Goal: Task Accomplishment & Management: Use online tool/utility

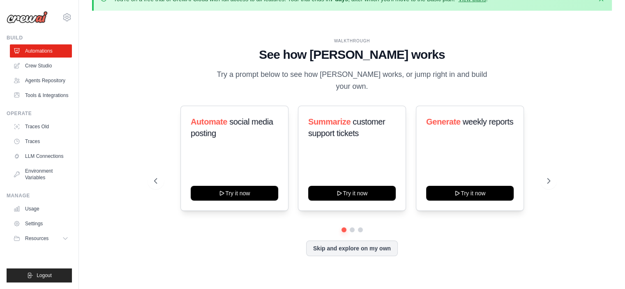
scroll to position [28, 0]
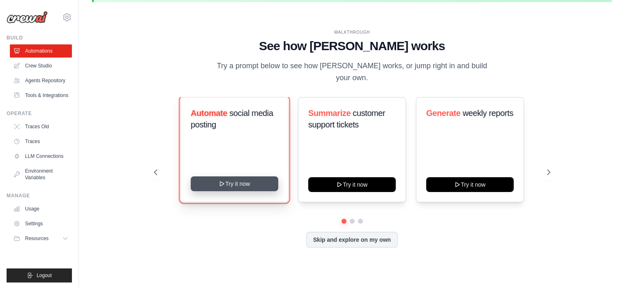
click at [246, 178] on button "Try it now" at bounding box center [235, 183] width 88 height 15
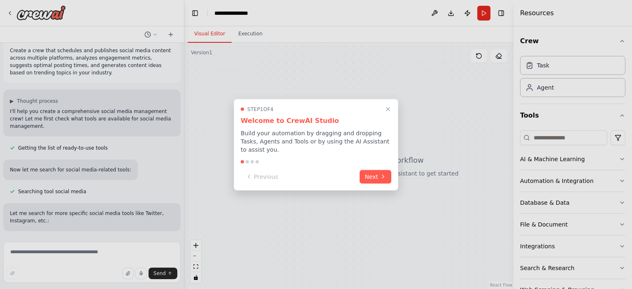
scroll to position [16, 0]
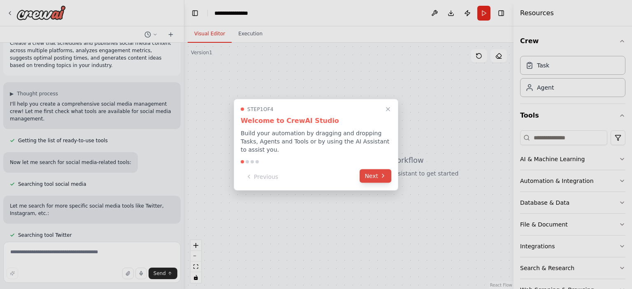
click at [364, 171] on button "Next" at bounding box center [375, 176] width 32 height 14
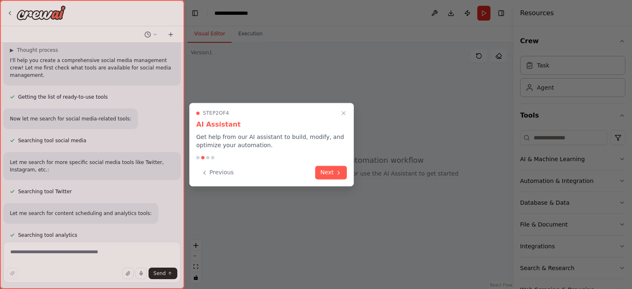
scroll to position [104, 0]
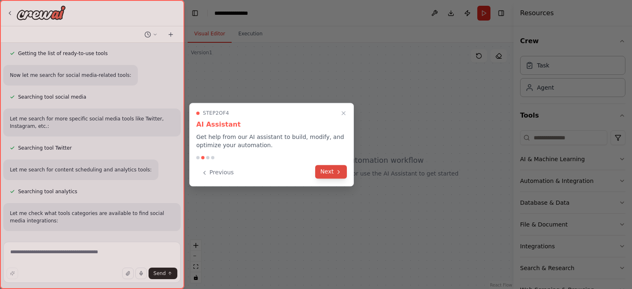
click at [329, 177] on button "Next" at bounding box center [331, 172] width 32 height 14
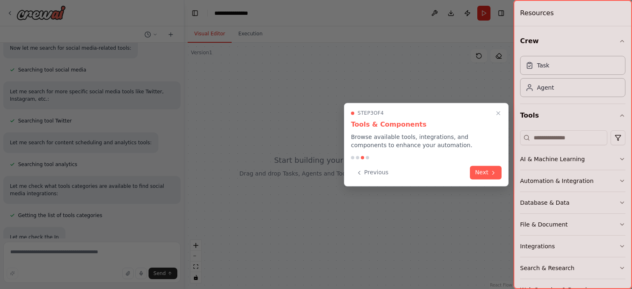
scroll to position [155, 0]
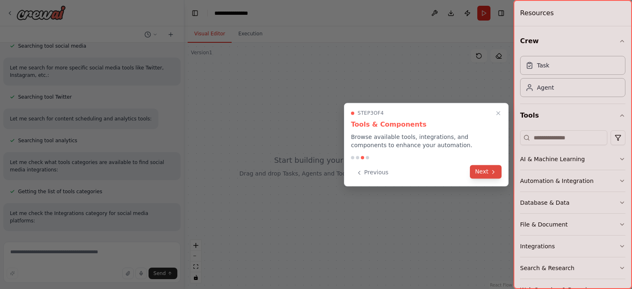
click at [472, 172] on button "Next" at bounding box center [486, 172] width 32 height 14
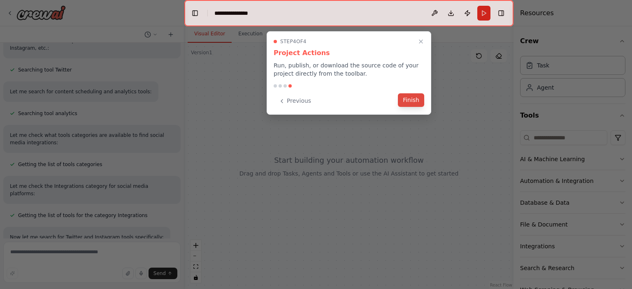
scroll to position [198, 0]
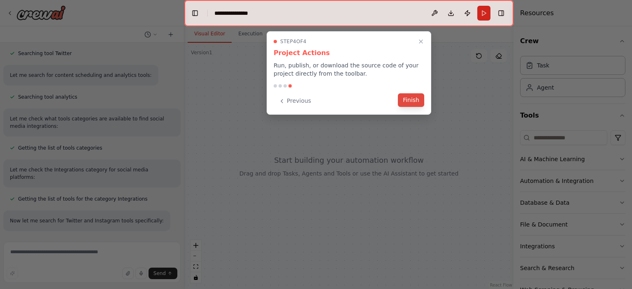
click at [404, 102] on button "Finish" at bounding box center [411, 100] width 26 height 14
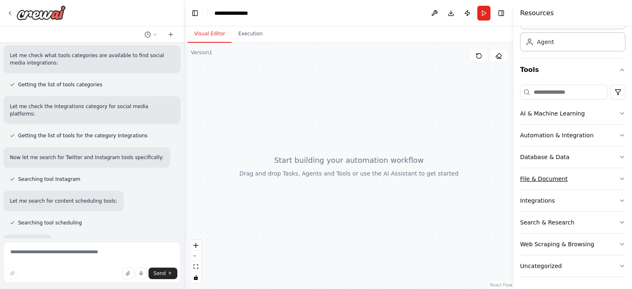
scroll to position [285, 0]
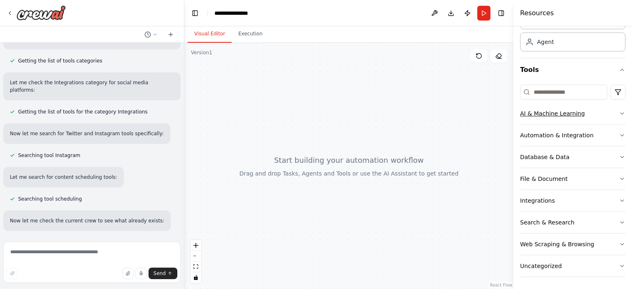
click at [611, 115] on button "AI & Machine Learning" at bounding box center [572, 113] width 105 height 21
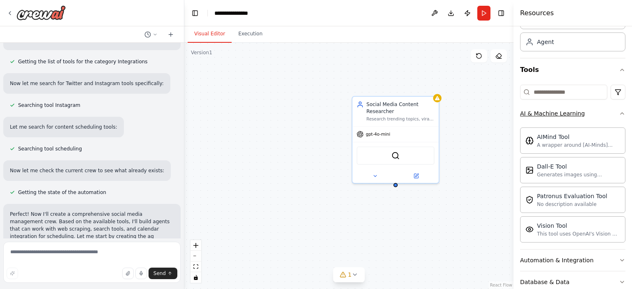
scroll to position [358, 0]
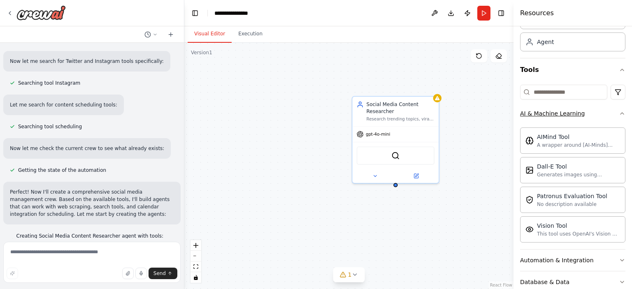
click at [611, 115] on button "AI & Machine Learning" at bounding box center [572, 113] width 105 height 21
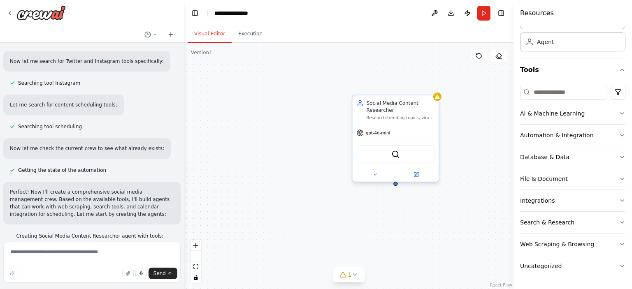
click at [387, 141] on div "SerperDevTool" at bounding box center [395, 154] width 86 height 27
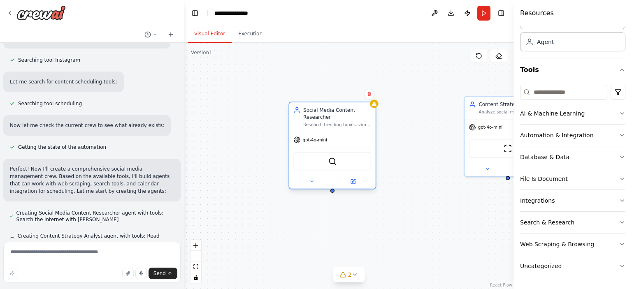
drag, startPoint x: 387, startPoint y: 141, endPoint x: 322, endPoint y: 145, distance: 65.1
click at [322, 145] on div "gpt-4o-mini SerperDevTool" at bounding box center [332, 160] width 86 height 57
click at [342, 156] on div "SerperDevTool" at bounding box center [332, 161] width 78 height 18
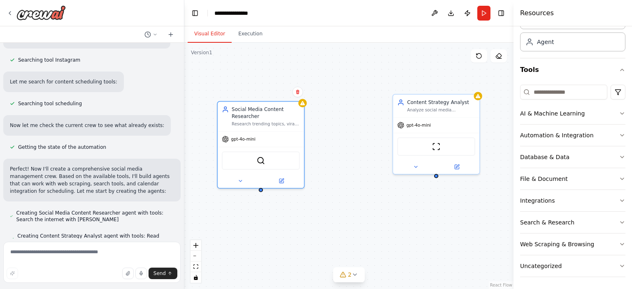
drag, startPoint x: 451, startPoint y: 206, endPoint x: 380, endPoint y: 204, distance: 71.6
click at [380, 204] on div "Social Media Content Researcher Research trending topics, viral content pattern…" at bounding box center [348, 166] width 329 height 246
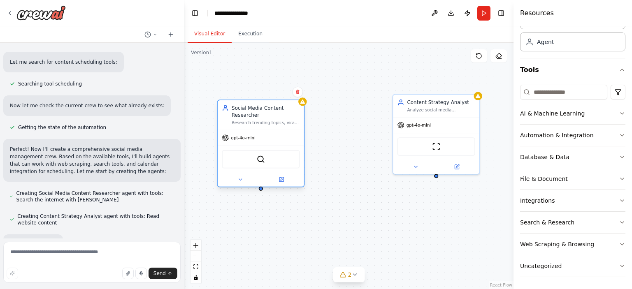
click at [270, 155] on div "SerperDevTool" at bounding box center [261, 159] width 78 height 18
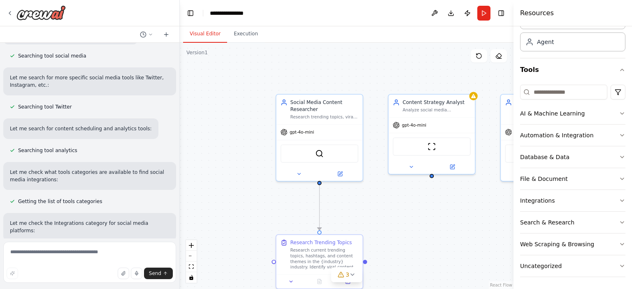
scroll to position [152, 0]
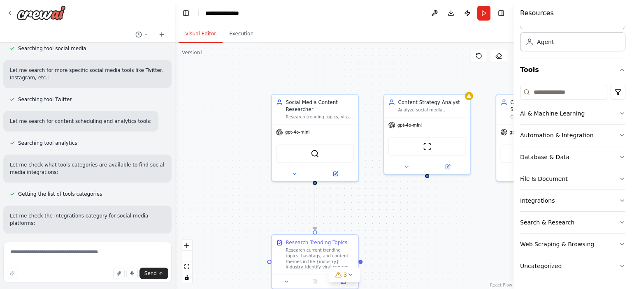
drag, startPoint x: 181, startPoint y: 117, endPoint x: 172, endPoint y: 31, distance: 86.5
click at [172, 31] on div "Create a crew that schedules and publishes social media content across multiple…" at bounding box center [316, 144] width 632 height 289
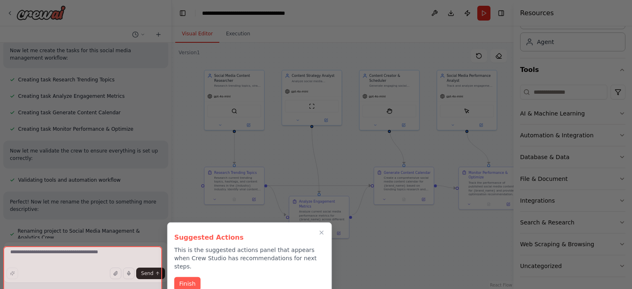
scroll to position [826, 0]
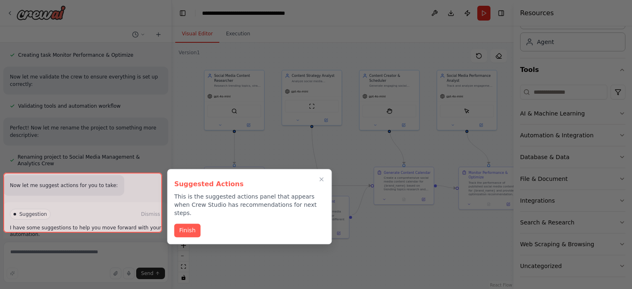
drag, startPoint x: 401, startPoint y: 204, endPoint x: 342, endPoint y: 160, distance: 74.1
click at [342, 160] on div "Create a crew that schedules and publishes social media content across multiple…" at bounding box center [316, 144] width 632 height 289
click at [192, 223] on button "Finish" at bounding box center [187, 230] width 26 height 14
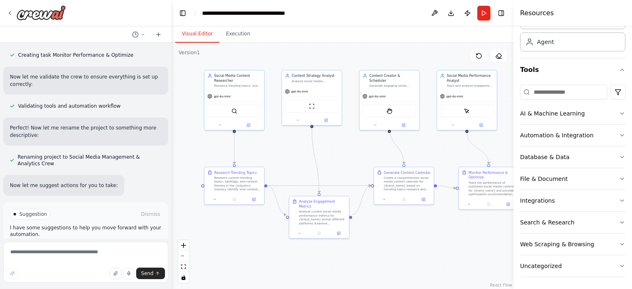
scroll to position [845, 0]
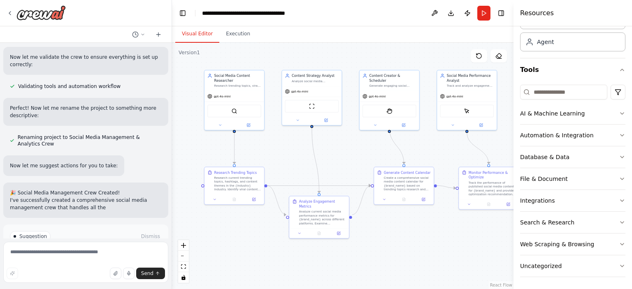
click at [117, 232] on div "Suggestion Dismiss I have some suggestions to help you move forward with your a…" at bounding box center [86, 254] width 152 height 47
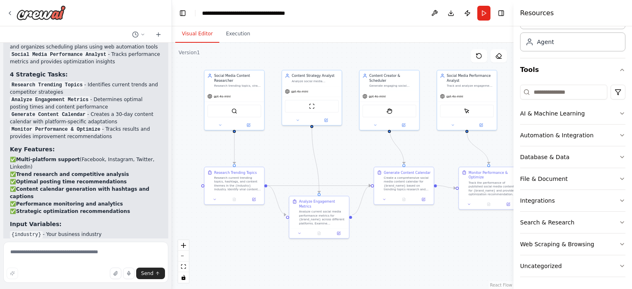
scroll to position [1100, 0]
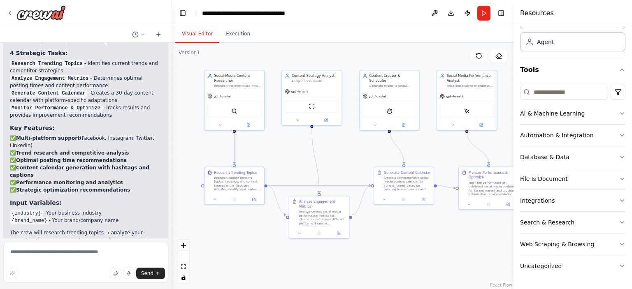
click at [103, 187] on strong "Strategic optimization recommendations" at bounding box center [73, 190] width 114 height 6
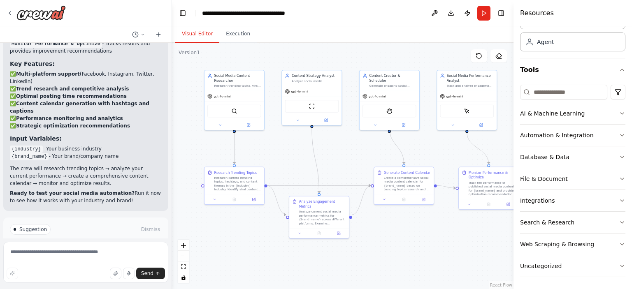
scroll to position [1174, 0]
click at [95, 261] on span "Run Automation" at bounding box center [89, 264] width 40 height 7
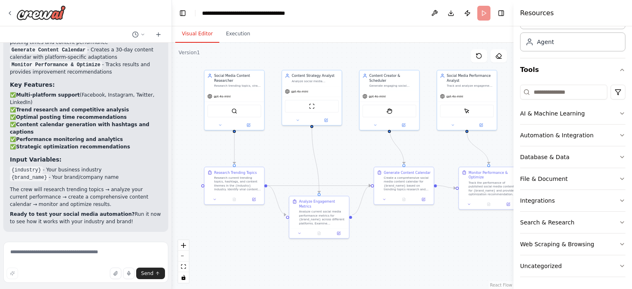
scroll to position [1108, 0]
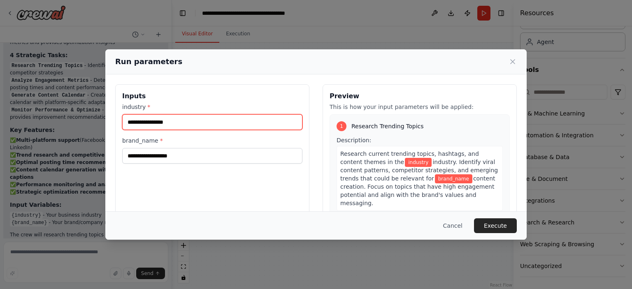
click at [163, 125] on input "industry *" at bounding box center [212, 122] width 180 height 16
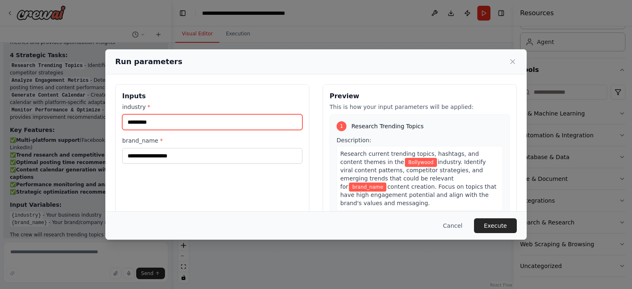
type input "*********"
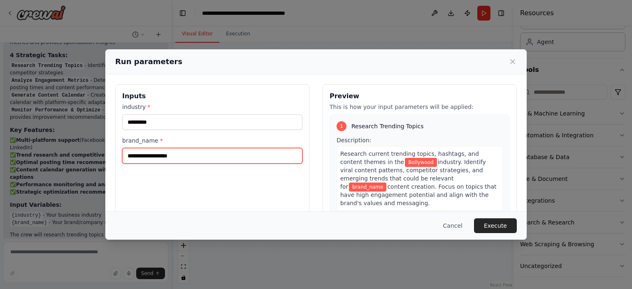
click at [150, 157] on input "brand_name *" at bounding box center [212, 156] width 180 height 16
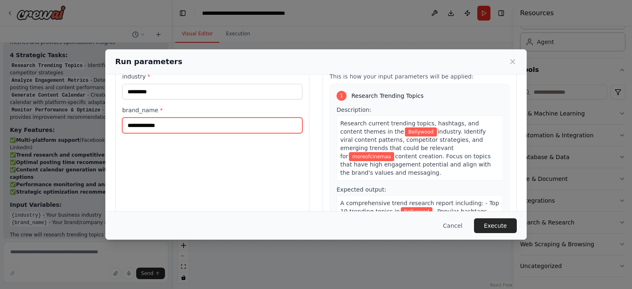
scroll to position [35, 0]
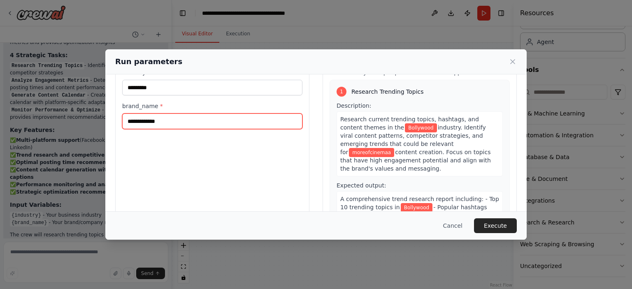
type input "**********"
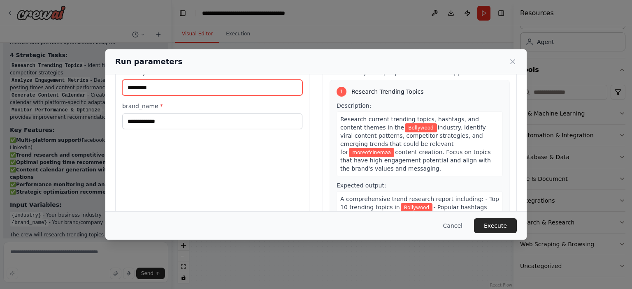
click at [170, 88] on input "*********" at bounding box center [212, 88] width 180 height 16
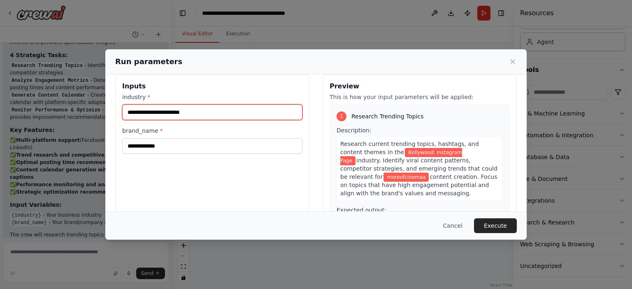
type input "**********"
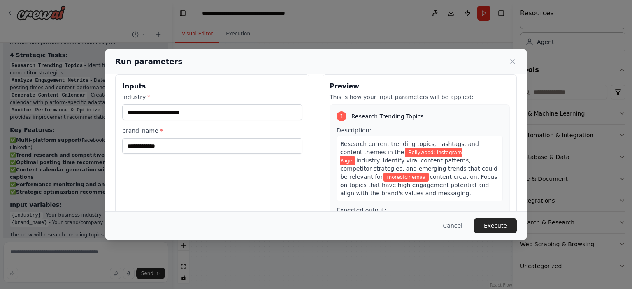
click at [196, 179] on div "**********" at bounding box center [212, 171] width 194 height 195
click at [493, 224] on button "Execute" at bounding box center [495, 225] width 43 height 15
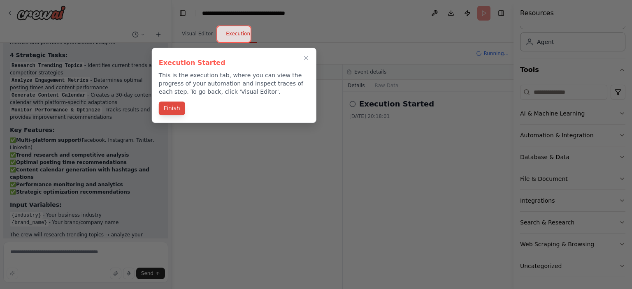
click at [176, 112] on button "Finish" at bounding box center [172, 109] width 26 height 14
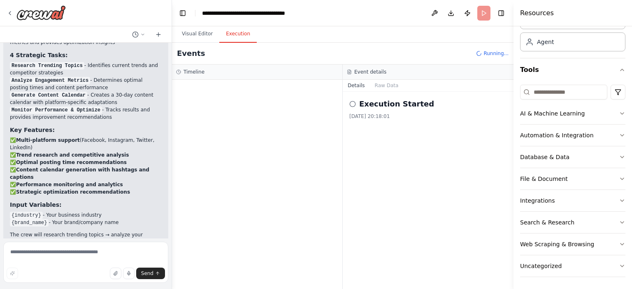
scroll to position [1174, 0]
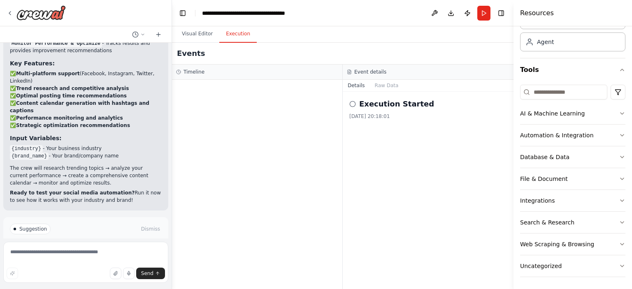
click at [72, 257] on button "Help fix error" at bounding box center [86, 263] width 152 height 13
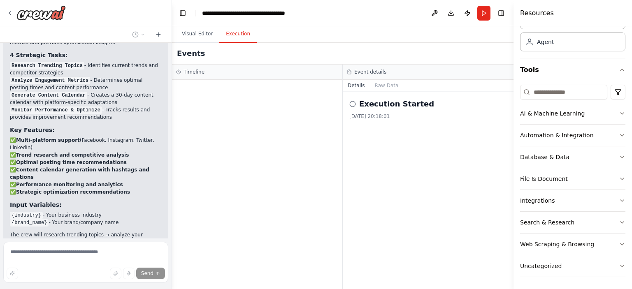
scroll to position [1140, 0]
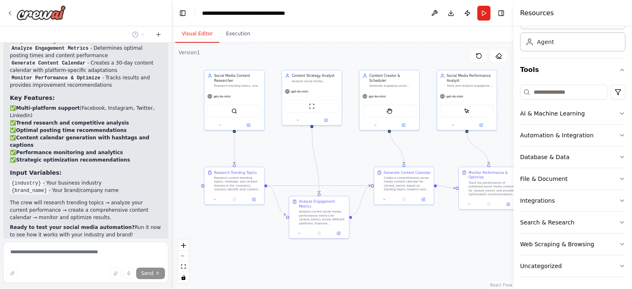
click at [200, 38] on button "Visual Editor" at bounding box center [197, 33] width 44 height 17
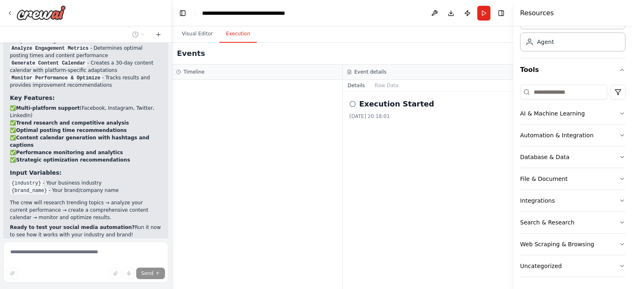
click at [233, 39] on button "Execution" at bounding box center [237, 33] width 37 height 17
click at [481, 14] on button "Run" at bounding box center [483, 13] width 13 height 15
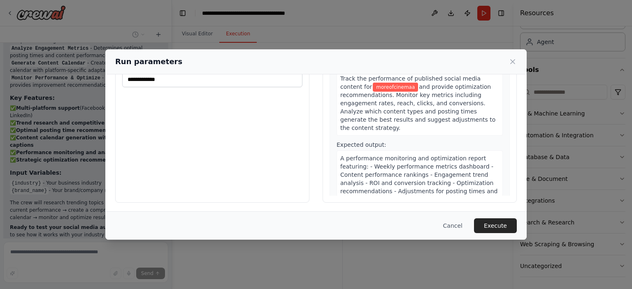
scroll to position [1174, 0]
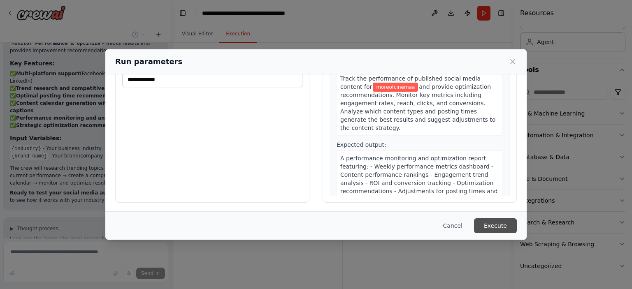
click at [488, 222] on button "Execute" at bounding box center [495, 225] width 43 height 15
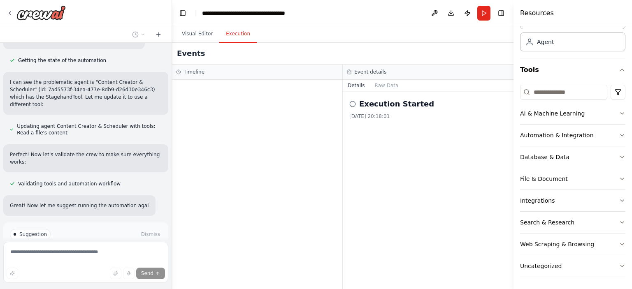
scroll to position [1600, 0]
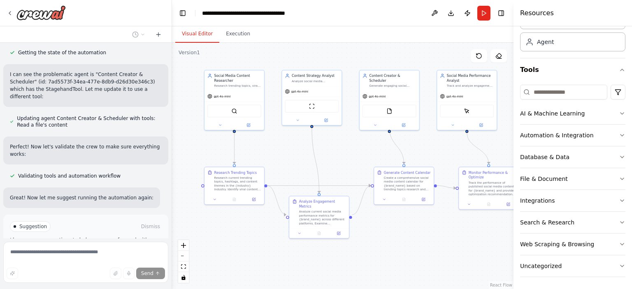
click at [196, 31] on button "Visual Editor" at bounding box center [197, 33] width 44 height 17
click at [100, 221] on div "Suggestion Dismiss I have some suggestions to help you move forward with your a…" at bounding box center [86, 244] width 152 height 47
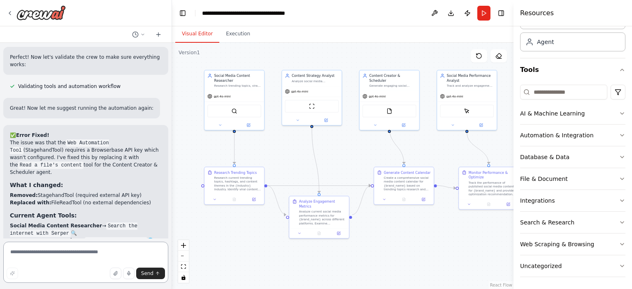
scroll to position [1782, 0]
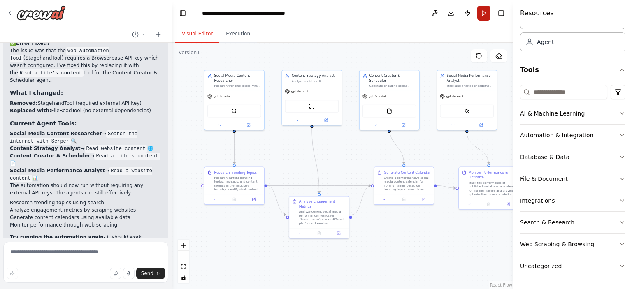
click at [488, 7] on button "Run" at bounding box center [483, 13] width 13 height 15
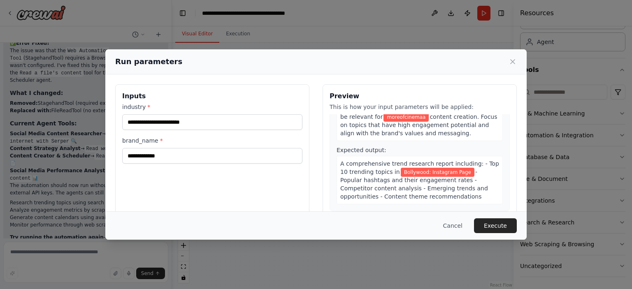
scroll to position [71, 0]
click at [502, 230] on button "Execute" at bounding box center [495, 225] width 43 height 15
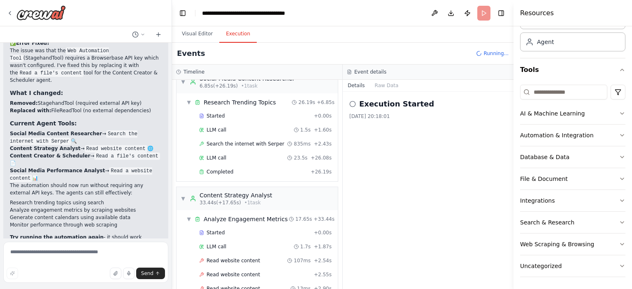
scroll to position [0, 0]
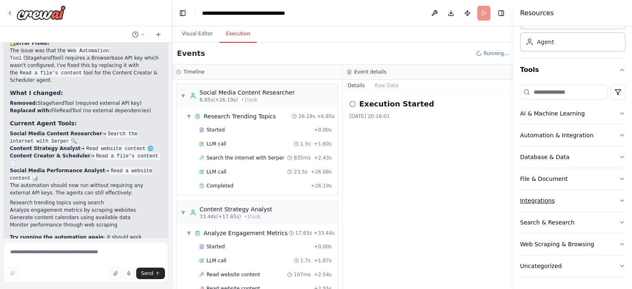
click at [561, 190] on button "Integrations" at bounding box center [572, 200] width 105 height 21
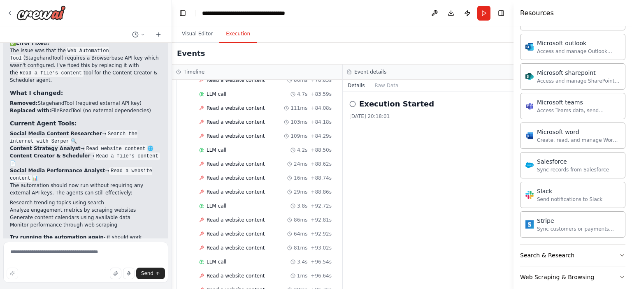
scroll to position [1252, 0]
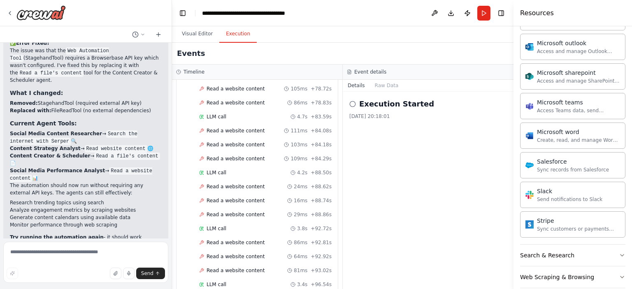
click at [472, 131] on div "Execution Started 02/10/2025, 20:18:01" at bounding box center [427, 190] width 171 height 197
click at [387, 88] on button "Raw Data" at bounding box center [387, 86] width 34 height 12
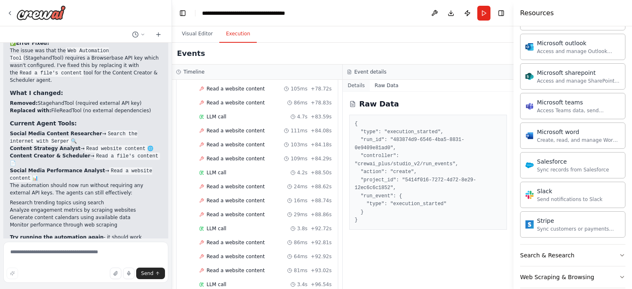
click at [350, 81] on button "Details" at bounding box center [355, 86] width 27 height 12
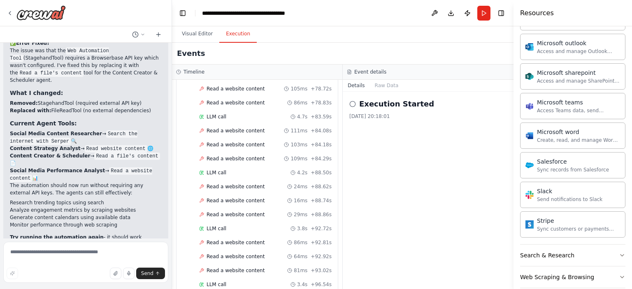
click at [361, 76] on div "Event details" at bounding box center [427, 72] width 171 height 15
click at [363, 73] on h3 "Event details" at bounding box center [370, 72] width 32 height 7
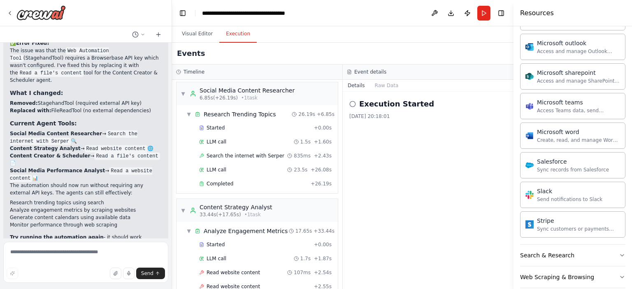
scroll to position [0, 0]
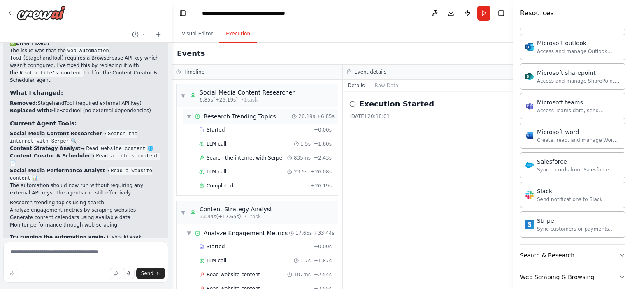
click at [189, 114] on span "▼" at bounding box center [188, 116] width 5 height 7
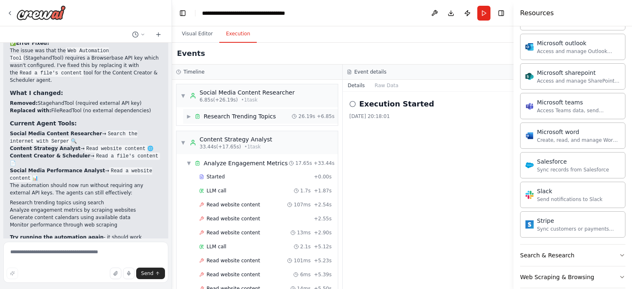
click at [189, 114] on span "▶" at bounding box center [188, 116] width 5 height 7
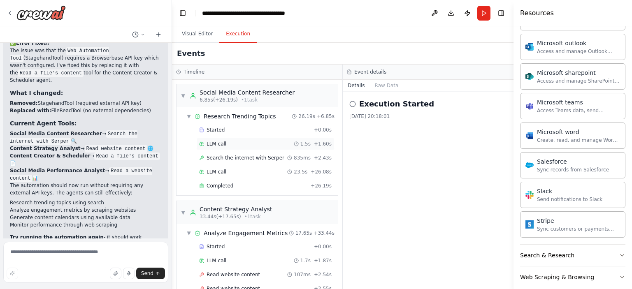
click at [219, 141] on span "LLM call" at bounding box center [216, 144] width 20 height 7
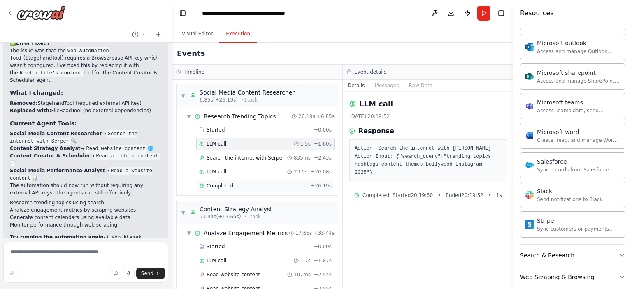
click at [212, 186] on span "Completed" at bounding box center [219, 186] width 27 height 7
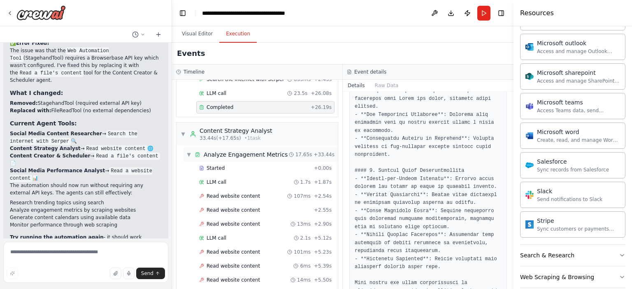
scroll to position [132, 0]
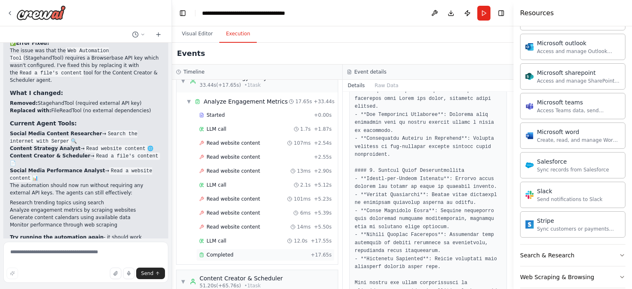
click at [240, 255] on div "Completed" at bounding box center [253, 255] width 108 height 7
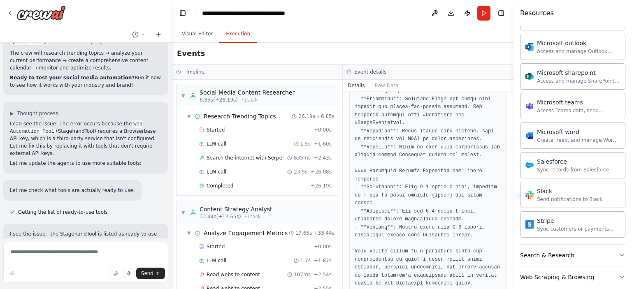
scroll to position [1188, 0]
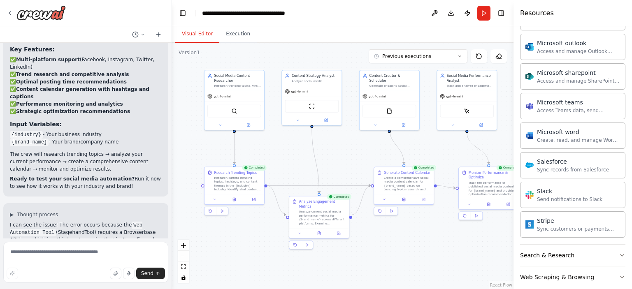
click at [198, 29] on button "Visual Editor" at bounding box center [197, 33] width 44 height 17
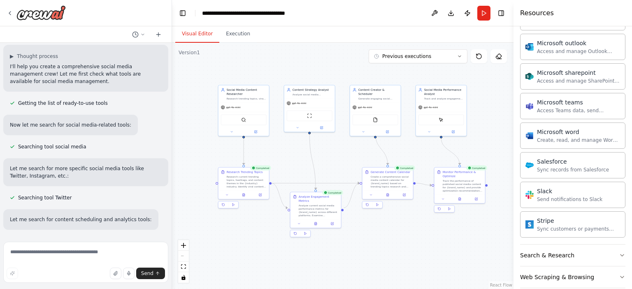
scroll to position [0, 0]
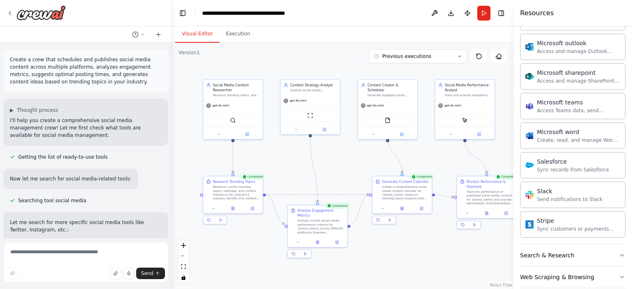
click at [100, 83] on p "Create a crew that schedules and publishes social media content across multiple…" at bounding box center [86, 71] width 152 height 30
click at [562, 167] on div "Sync records from Salesforce" at bounding box center [573, 169] width 72 height 7
click at [566, 162] on div "Salesforce" at bounding box center [573, 161] width 72 height 8
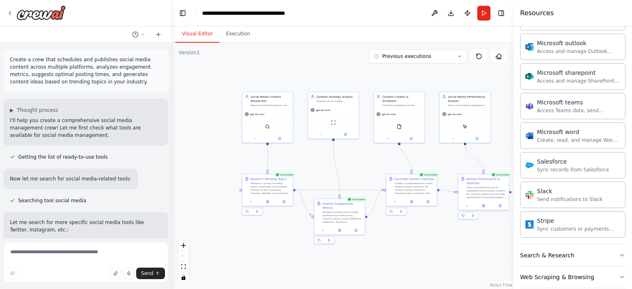
scroll to position [115, 0]
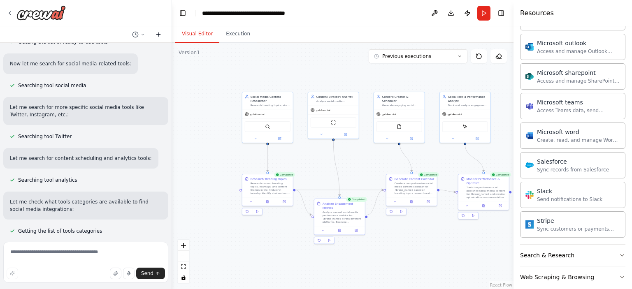
click at [162, 32] on button at bounding box center [158, 35] width 13 height 10
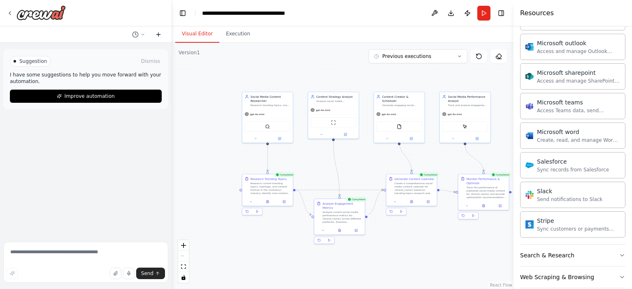
scroll to position [0, 0]
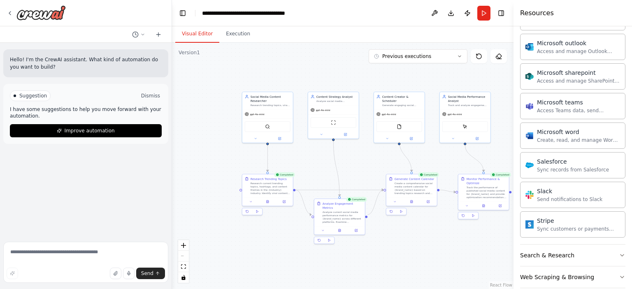
click at [153, 95] on button "Dismiss" at bounding box center [150, 96] width 22 height 8
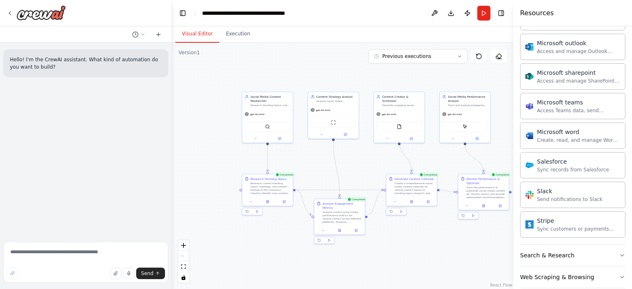
click at [121, 131] on div "Hello! I'm the CrewAI assistant. What kind of automation do you want to build?" at bounding box center [85, 141] width 171 height 196
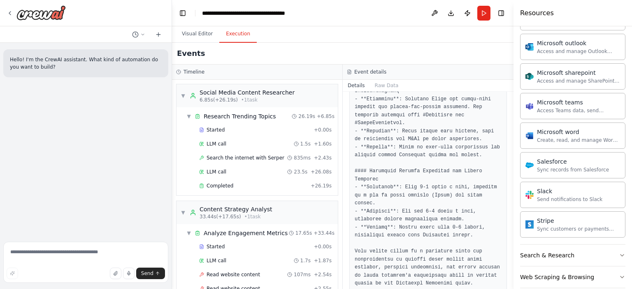
click at [230, 26] on button "Execution" at bounding box center [237, 33] width 37 height 17
click at [435, 16] on button at bounding box center [434, 13] width 13 height 15
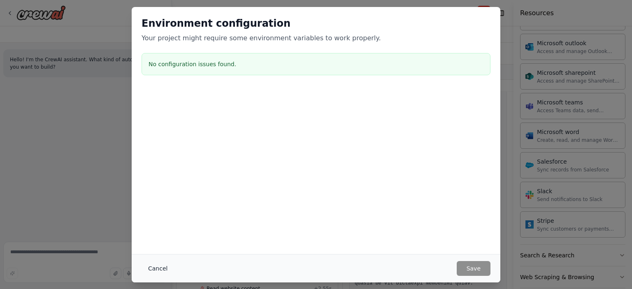
click at [159, 267] on button "Cancel" at bounding box center [157, 268] width 32 height 15
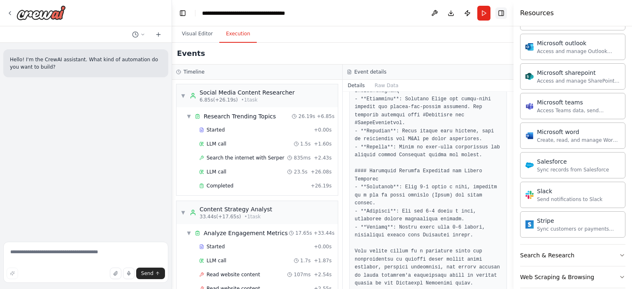
click at [504, 13] on button "Toggle Right Sidebar" at bounding box center [501, 13] width 12 height 12
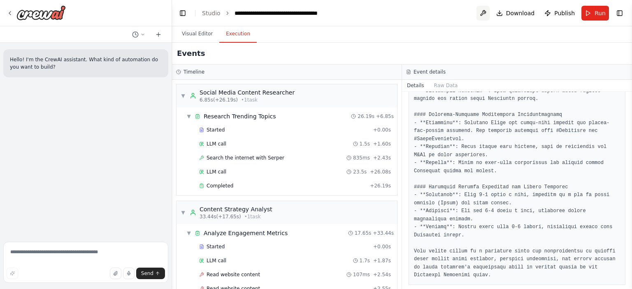
click at [484, 14] on button at bounding box center [482, 13] width 13 height 15
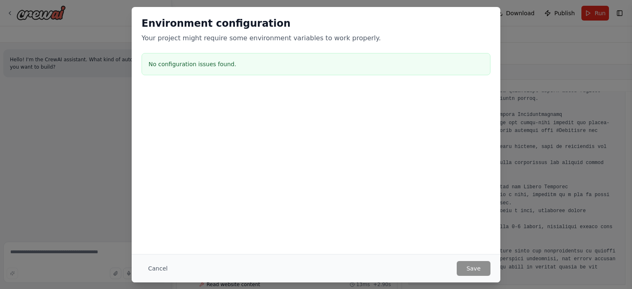
click at [156, 279] on div "Cancel Save" at bounding box center [316, 268] width 368 height 28
click at [157, 272] on button "Cancel" at bounding box center [157, 268] width 32 height 15
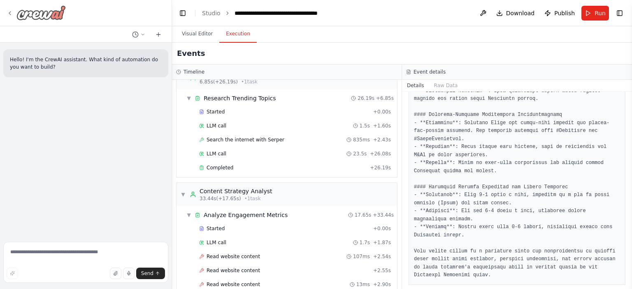
click at [8, 13] on icon at bounding box center [10, 13] width 7 height 7
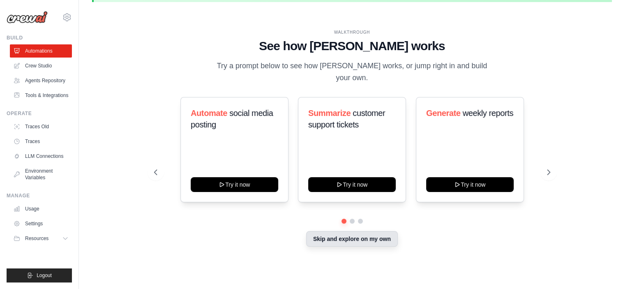
click at [329, 234] on button "Skip and explore on my own" at bounding box center [352, 239] width 92 height 16
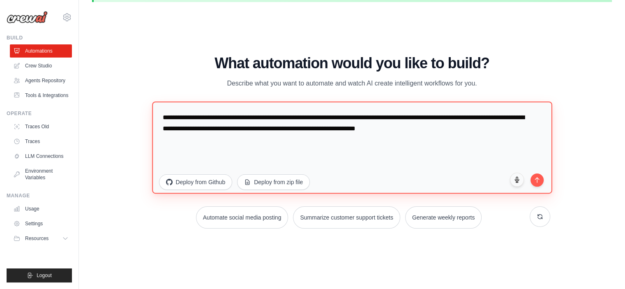
click at [279, 146] on textarea "**********" at bounding box center [352, 147] width 400 height 92
drag, startPoint x: 471, startPoint y: 129, endPoint x: 164, endPoint y: 117, distance: 306.5
click at [164, 117] on textarea "**********" at bounding box center [352, 147] width 400 height 92
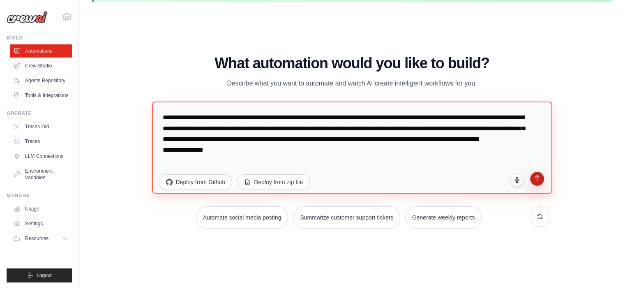
type textarea "**********"
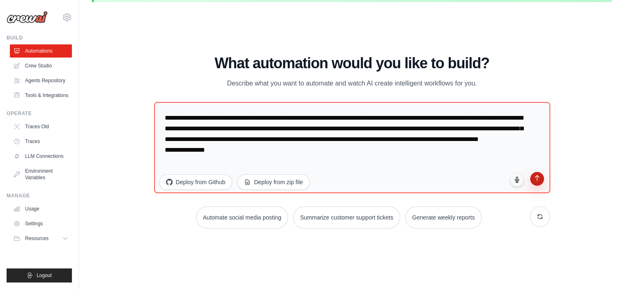
click at [539, 181] on button "submit" at bounding box center [537, 179] width 14 height 14
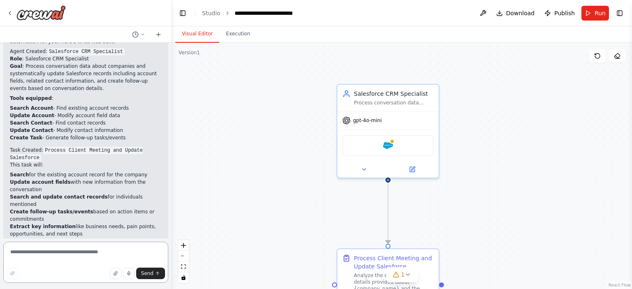
scroll to position [668, 0]
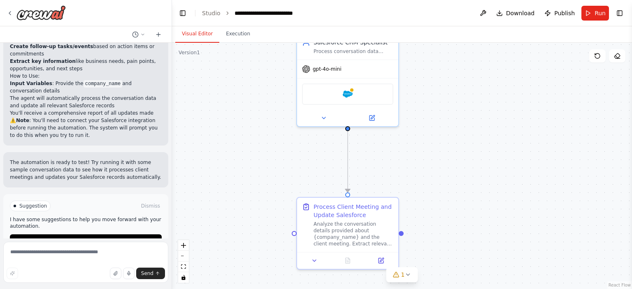
drag, startPoint x: 442, startPoint y: 184, endPoint x: 402, endPoint y: 132, distance: 65.3
click at [402, 132] on div ".deletable-edge-delete-btn { width: 20px; height: 20px; border: 0px solid #ffff…" at bounding box center [402, 166] width 460 height 246
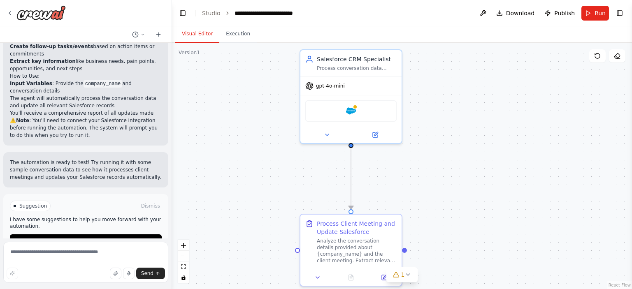
drag, startPoint x: 431, startPoint y: 139, endPoint x: 434, endPoint y: 155, distance: 15.5
click at [434, 155] on div ".deletable-edge-delete-btn { width: 20px; height: 20px; border: 0px solid #ffff…" at bounding box center [402, 166] width 460 height 246
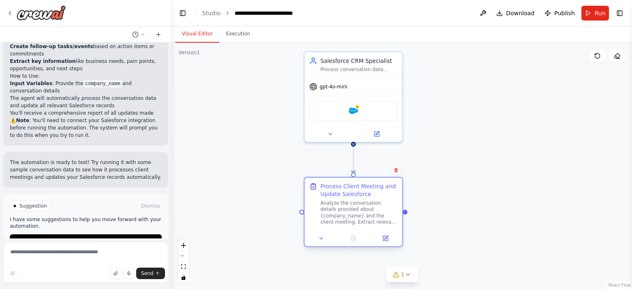
drag, startPoint x: 357, startPoint y: 227, endPoint x: 358, endPoint y: 197, distance: 30.0
click at [358, 197] on div "Process Client Meeting and Update Salesforce" at bounding box center [358, 191] width 77 height 16
click at [354, 207] on div "Analyze the conversation details provided about {company_name} and the client m…" at bounding box center [358, 212] width 77 height 25
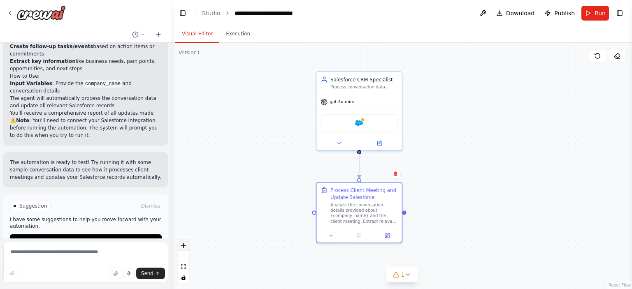
click at [185, 245] on icon "zoom in" at bounding box center [183, 245] width 5 height 5
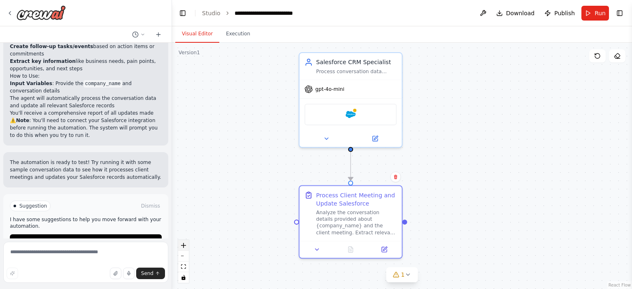
click at [185, 245] on icon "zoom in" at bounding box center [183, 245] width 5 height 5
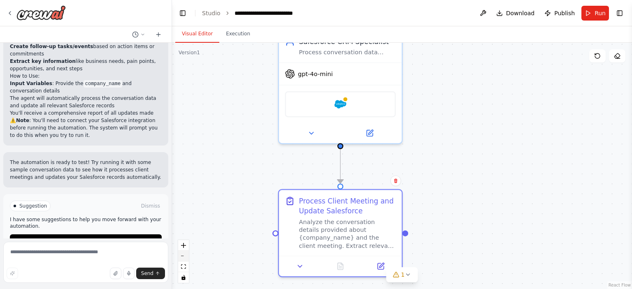
click at [181, 254] on button "zoom out" at bounding box center [183, 256] width 11 height 11
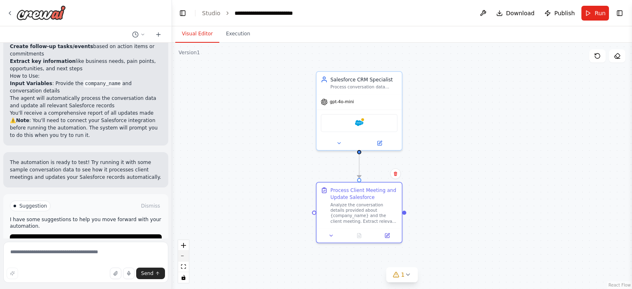
click at [183, 255] on button "zoom out" at bounding box center [183, 256] width 11 height 11
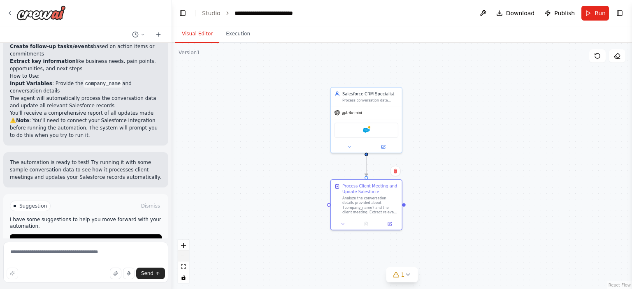
click at [183, 255] on button "zoom out" at bounding box center [183, 256] width 11 height 11
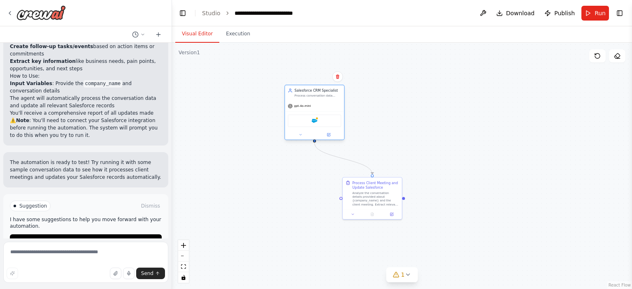
drag, startPoint x: 375, startPoint y: 151, endPoint x: 316, endPoint y: 137, distance: 59.9
click at [316, 137] on div at bounding box center [314, 134] width 59 height 9
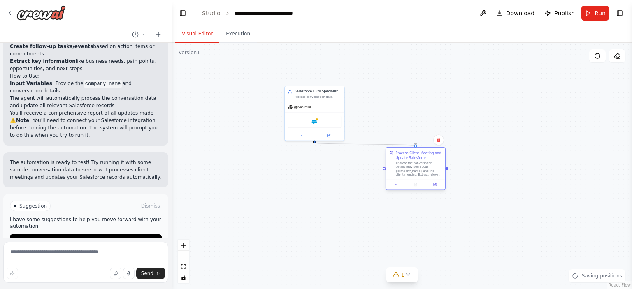
drag, startPoint x: 351, startPoint y: 190, endPoint x: 398, endPoint y: 160, distance: 55.6
click at [398, 160] on div "Process Client Meeting and Update Salesforce Analyze the conversation details p…" at bounding box center [415, 163] width 53 height 26
click at [447, 168] on div at bounding box center [446, 168] width 3 height 3
click at [445, 170] on div "Process Client Meeting and Update Salesforce Analyze the conversation details p…" at bounding box center [415, 164] width 59 height 32
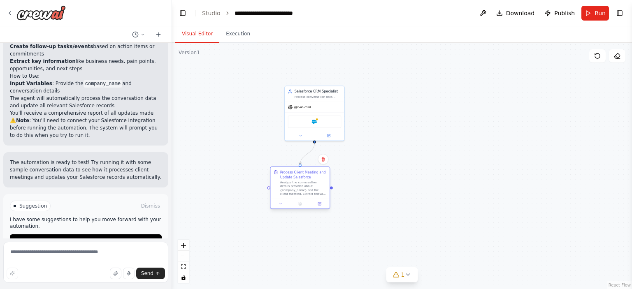
drag, startPoint x: 423, startPoint y: 171, endPoint x: 293, endPoint y: 191, distance: 131.5
click at [293, 191] on div "Analyze the conversation details provided about {company_name} and the client m…" at bounding box center [303, 187] width 46 height 15
click at [314, 108] on div "gpt-4o-mini" at bounding box center [314, 106] width 59 height 11
click at [322, 96] on div "Process conversation data about {company_name} and systematically update Salesf…" at bounding box center [317, 96] width 46 height 4
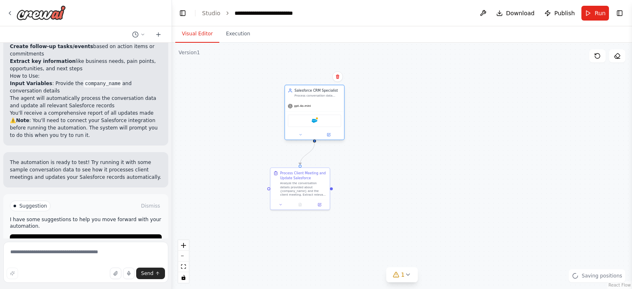
click at [329, 137] on div at bounding box center [314, 134] width 59 height 9
click at [329, 134] on icon at bounding box center [329, 134] width 2 height 2
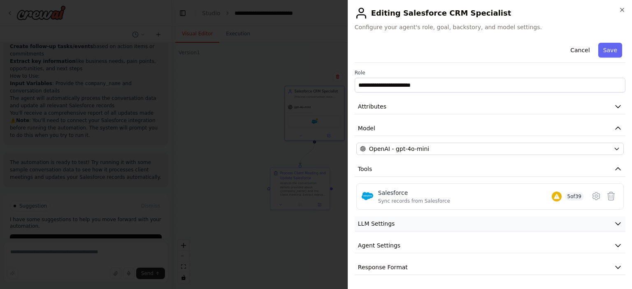
click at [461, 226] on button "LLM Settings" at bounding box center [489, 223] width 271 height 15
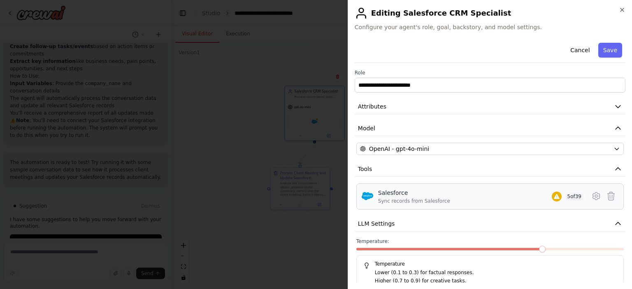
scroll to position [57, 0]
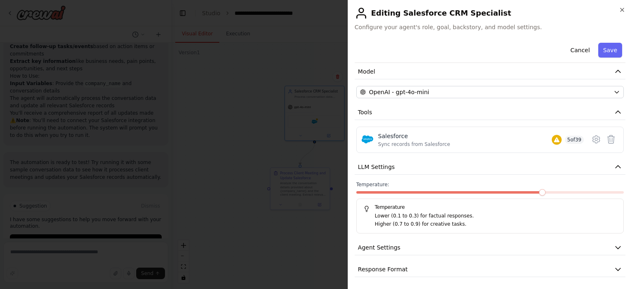
click at [462, 238] on div "**********" at bounding box center [489, 130] width 271 height 294
click at [461, 241] on button "Agent Settings" at bounding box center [489, 247] width 271 height 15
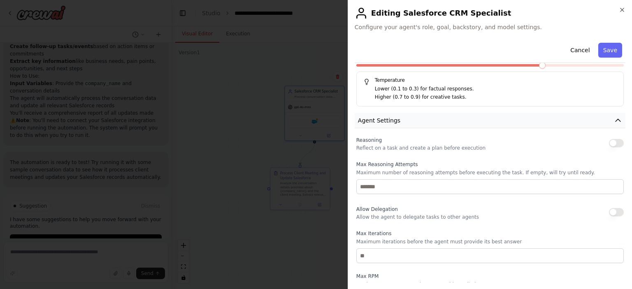
scroll to position [277, 0]
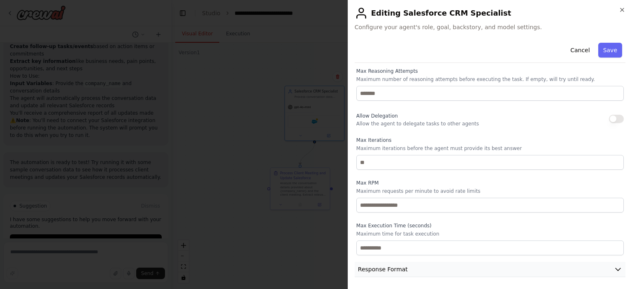
click at [492, 270] on button "Response Format" at bounding box center [489, 269] width 271 height 15
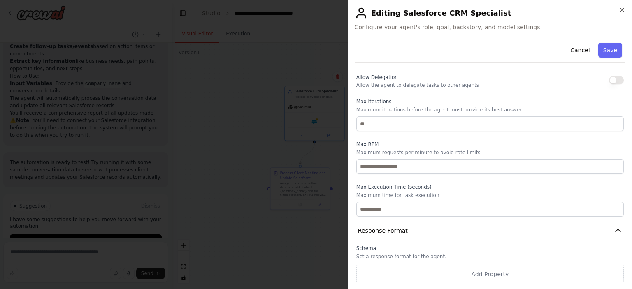
scroll to position [316, 0]
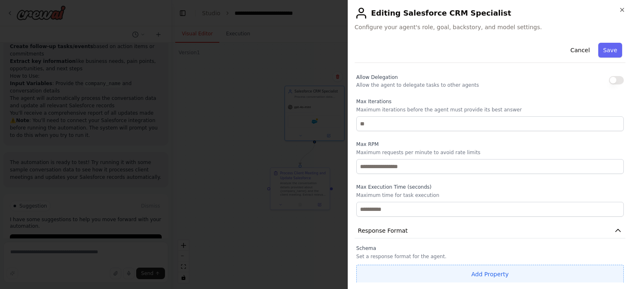
click at [491, 267] on button "Add Property" at bounding box center [489, 274] width 267 height 19
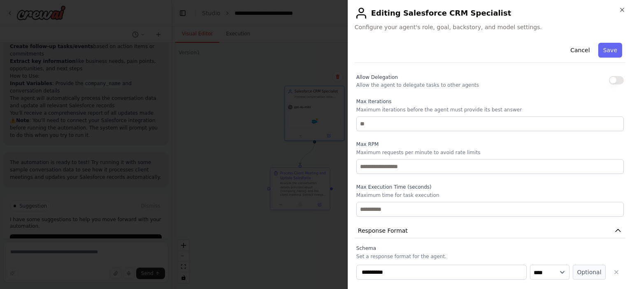
scroll to position [337, 0]
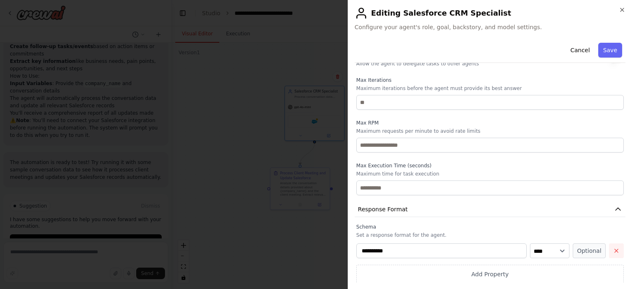
click at [609, 250] on button "button" at bounding box center [616, 250] width 15 height 15
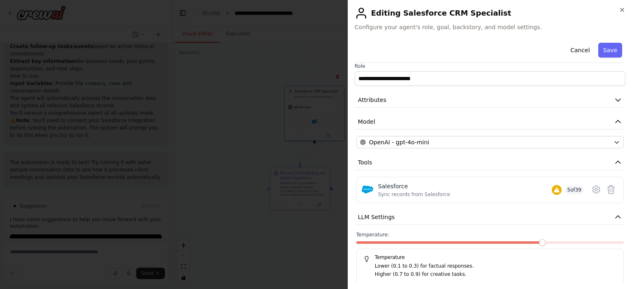
scroll to position [5, 0]
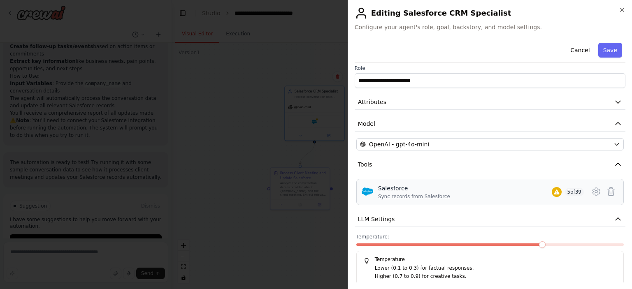
click at [486, 201] on div "Salesforce Sync records from Salesforce 5 of 39" at bounding box center [489, 192] width 267 height 26
click at [504, 186] on div "Salesforce Sync records from Salesforce 5 of 39" at bounding box center [481, 192] width 206 height 16
click at [592, 189] on icon at bounding box center [596, 192] width 10 height 10
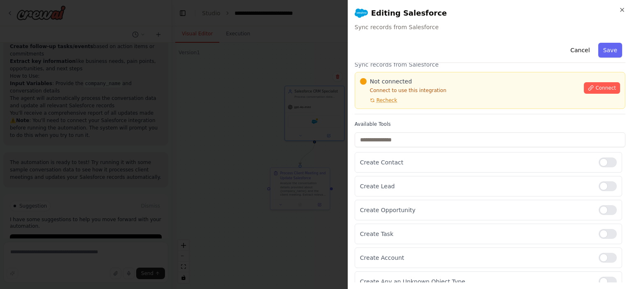
scroll to position [22, 0]
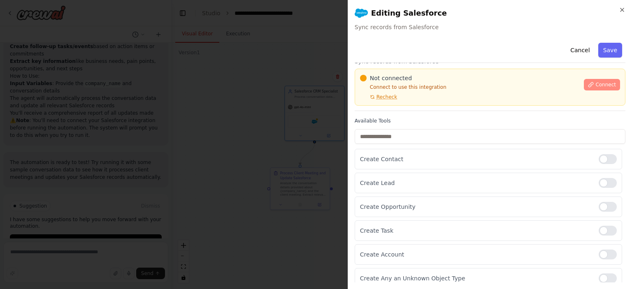
click at [590, 85] on button "Connect" at bounding box center [601, 85] width 36 height 12
click at [387, 97] on span "Recheck" at bounding box center [386, 97] width 21 height 7
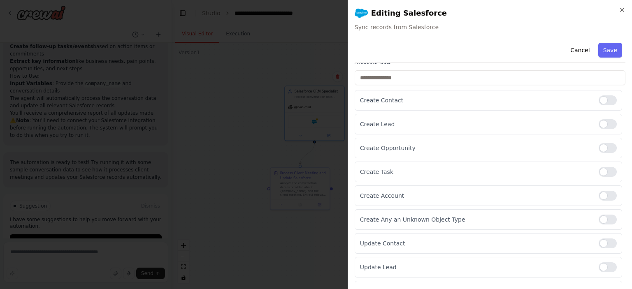
scroll to position [0, 0]
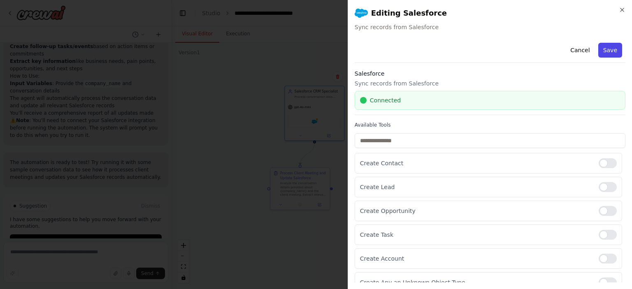
click at [604, 52] on button "Save" at bounding box center [610, 50] width 24 height 15
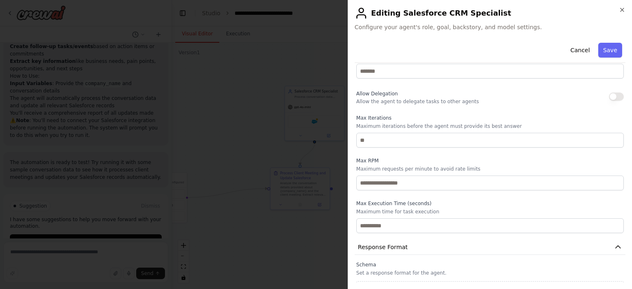
scroll to position [316, 0]
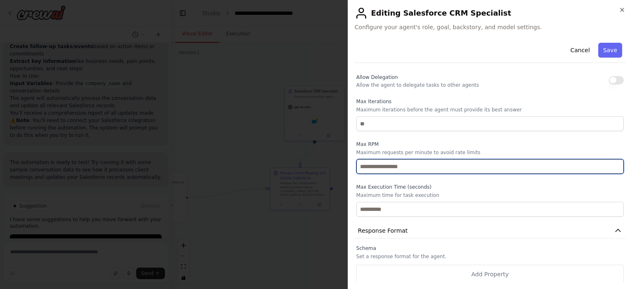
click at [484, 167] on input "number" at bounding box center [489, 166] width 267 height 15
type input "*"
click at [609, 164] on input "*" at bounding box center [489, 166] width 267 height 15
type input "*"
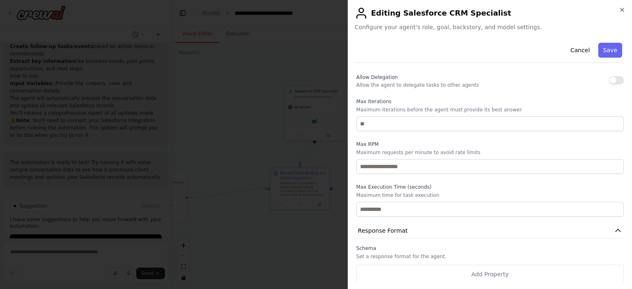
click at [514, 218] on div "**********" at bounding box center [489, 4] width 271 height 560
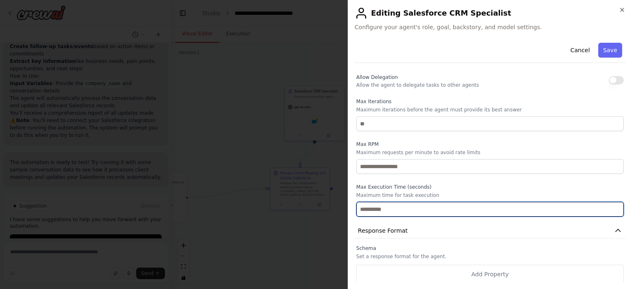
click at [497, 210] on input "number" at bounding box center [489, 209] width 267 height 15
type input "*"
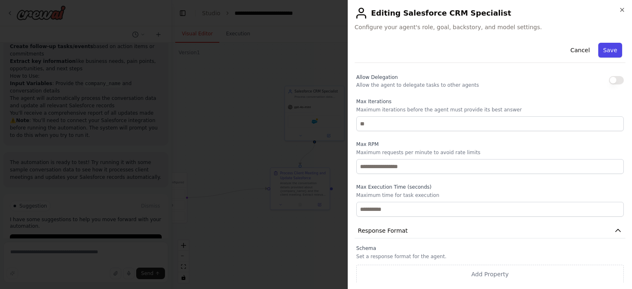
click at [604, 49] on button "Save" at bounding box center [610, 50] width 24 height 15
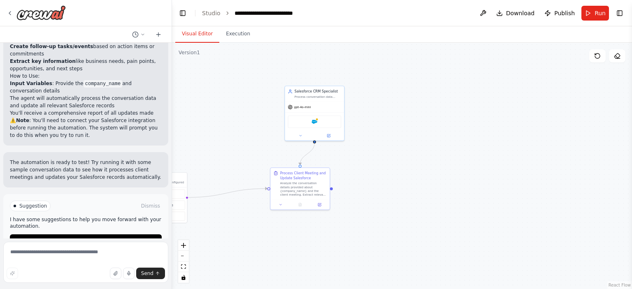
click at [439, 162] on div ".deletable-edge-delete-btn { width: 20px; height: 20px; border: 0px solid #ffff…" at bounding box center [402, 166] width 460 height 246
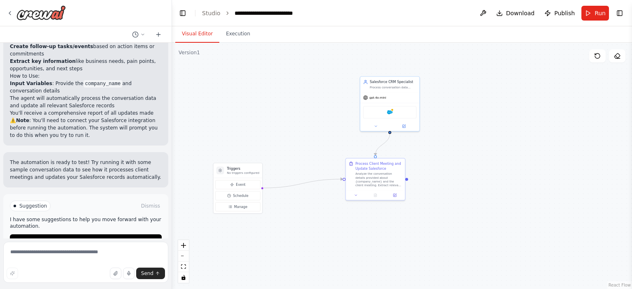
drag, startPoint x: 204, startPoint y: 232, endPoint x: 278, endPoint y: 223, distance: 75.0
click at [278, 223] on div ".deletable-edge-delete-btn { width: 20px; height: 20px; border: 0px solid #ffff…" at bounding box center [402, 166] width 460 height 246
drag, startPoint x: 371, startPoint y: 107, endPoint x: 199, endPoint y: 120, distance: 172.3
click at [199, 120] on div "Salesforce" at bounding box center [225, 126] width 53 height 12
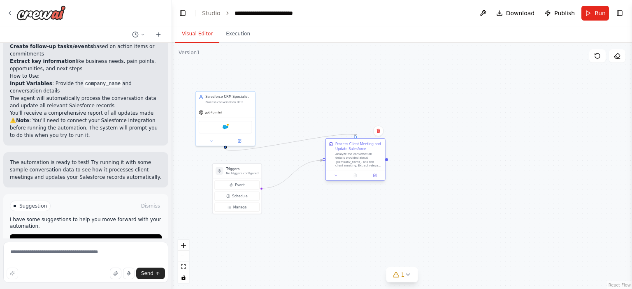
drag, startPoint x: 363, startPoint y: 179, endPoint x: 344, endPoint y: 157, distance: 29.2
click at [344, 157] on div "Analyze the conversation details provided about {company_name} and the client m…" at bounding box center [358, 159] width 46 height 15
click at [225, 145] on div at bounding box center [225, 146] width 3 height 3
drag, startPoint x: 225, startPoint y: 146, endPoint x: 232, endPoint y: 151, distance: 8.8
click at [320, 151] on div ".deletable-edge-delete-btn { width: 20px; height: 20px; border: 0px solid #ffff…" at bounding box center [454, 139] width 269 height 144
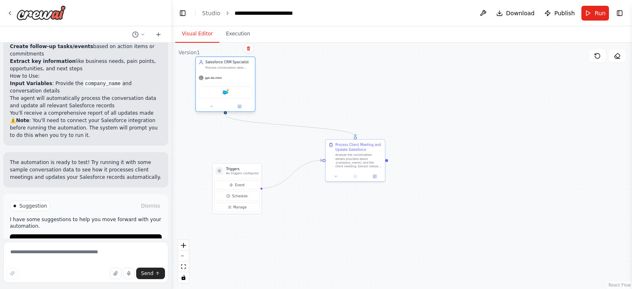
drag, startPoint x: 229, startPoint y: 120, endPoint x: 224, endPoint y: 76, distance: 43.4
click at [224, 76] on div "gpt-4o-mini Salesforce" at bounding box center [225, 91] width 59 height 39
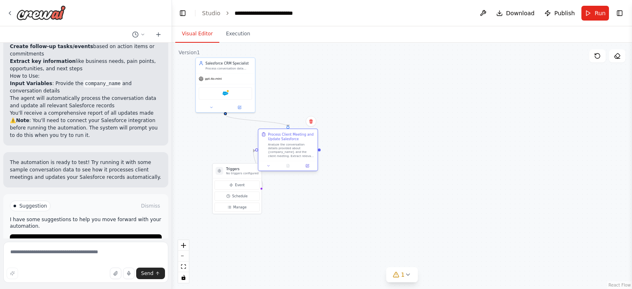
drag, startPoint x: 347, startPoint y: 150, endPoint x: 281, endPoint y: 139, distance: 66.8
click at [281, 139] on div "Process Client Meeting and Update Salesforce" at bounding box center [291, 136] width 46 height 9
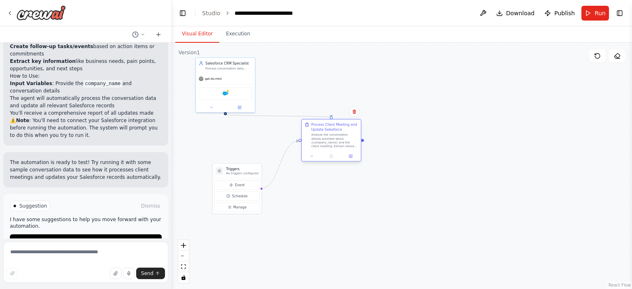
drag, startPoint x: 301, startPoint y: 154, endPoint x: 345, endPoint y: 144, distance: 44.8
click at [345, 144] on div "Analyze the conversation details provided about {company_name} and the client m…" at bounding box center [334, 140] width 46 height 15
click at [238, 192] on button "Schedule" at bounding box center [236, 196] width 45 height 9
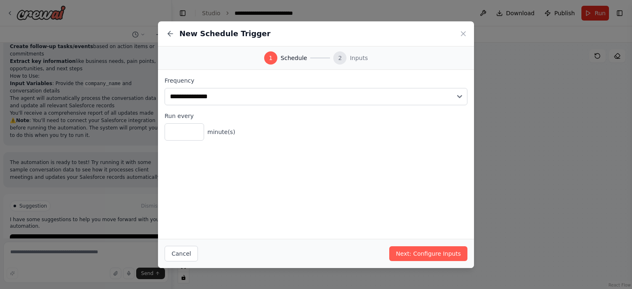
click at [343, 59] on div "2" at bounding box center [339, 57] width 13 height 13
click at [352, 59] on span "Inputs" at bounding box center [358, 58] width 18 height 8
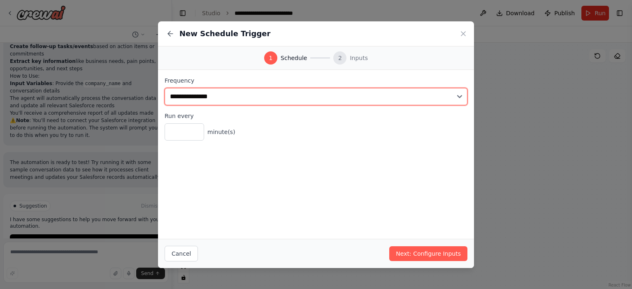
click at [268, 103] on select "**********" at bounding box center [315, 96] width 303 height 17
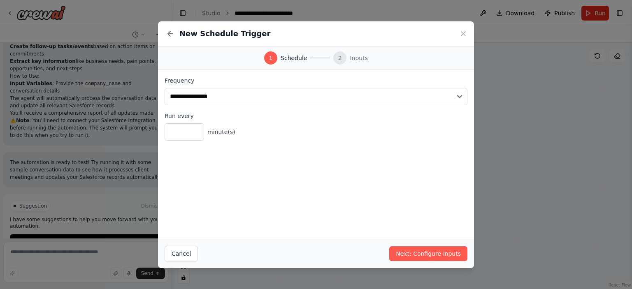
click at [259, 185] on div "**********" at bounding box center [316, 154] width 316 height 169
drag, startPoint x: 457, startPoint y: 38, endPoint x: 462, endPoint y: 33, distance: 7.3
click at [462, 33] on div "New Schedule Trigger" at bounding box center [316, 33] width 316 height 25
click at [462, 33] on icon at bounding box center [463, 34] width 4 height 4
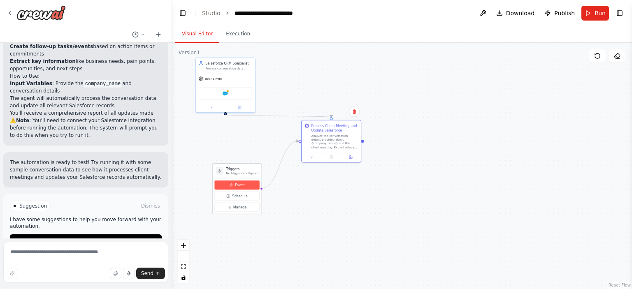
click at [243, 183] on span "Event" at bounding box center [239, 185] width 9 height 5
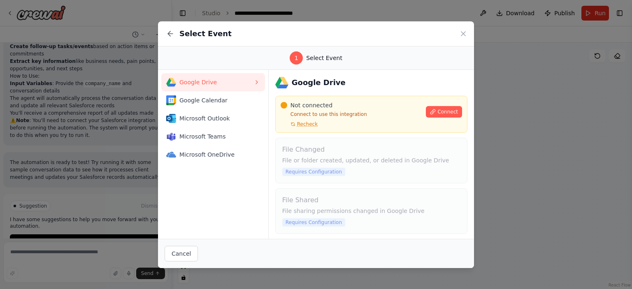
scroll to position [0, 0]
click at [456, 41] on div "Select Event" at bounding box center [316, 33] width 316 height 25
click at [463, 31] on icon at bounding box center [463, 34] width 8 height 8
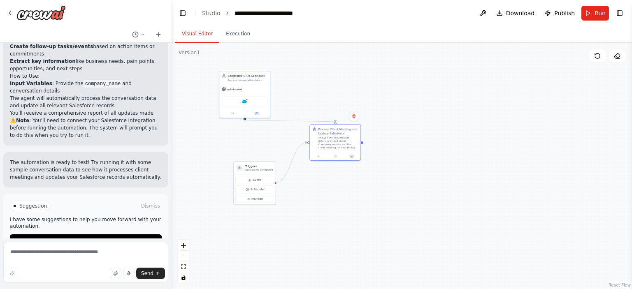
click at [271, 202] on div "Event Schedule Manage" at bounding box center [255, 189] width 42 height 30
click at [264, 198] on button "Manage" at bounding box center [254, 199] width 38 height 8
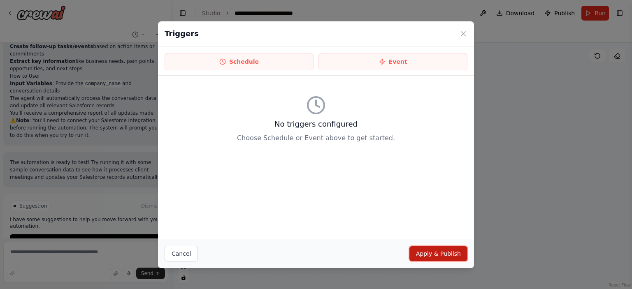
click at [424, 254] on button "Apply & Publish" at bounding box center [438, 253] width 58 height 15
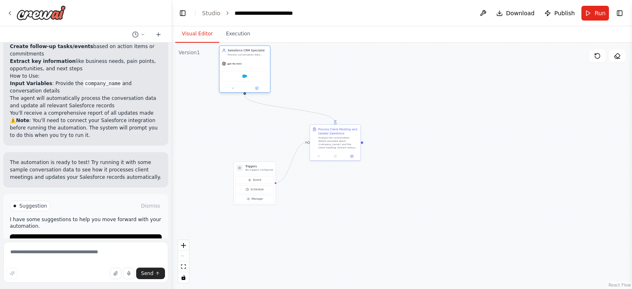
drag, startPoint x: 241, startPoint y: 88, endPoint x: 241, endPoint y: 60, distance: 28.4
click at [241, 60] on div "gpt-4o-mini" at bounding box center [244, 63] width 51 height 9
drag, startPoint x: 324, startPoint y: 146, endPoint x: 310, endPoint y: 132, distance: 19.8
click at [310, 132] on div "Analyze the conversation details provided about {company_name} and the client m…" at bounding box center [330, 137] width 40 height 13
click at [322, 138] on div "Analyze the conversation details provided about {company_name} and the client m…" at bounding box center [330, 137] width 40 height 13
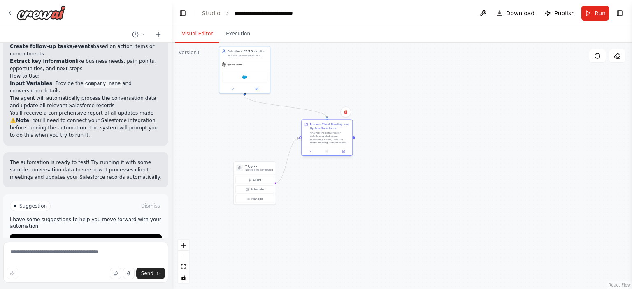
click at [322, 138] on div "Analyze the conversation details provided about {company_name} and the client m…" at bounding box center [330, 137] width 40 height 13
click at [342, 152] on icon at bounding box center [343, 151] width 2 height 2
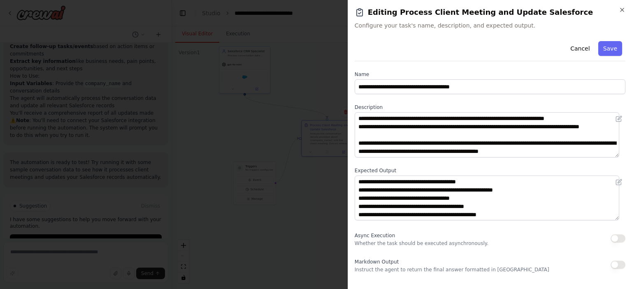
scroll to position [81, 0]
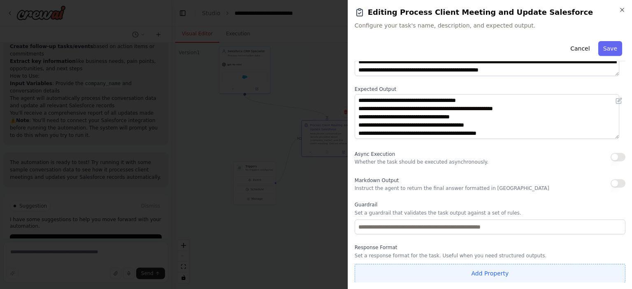
click at [469, 275] on button "Add Property" at bounding box center [489, 273] width 271 height 19
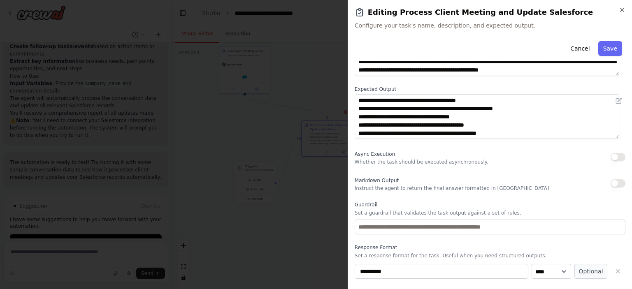
scroll to position [103, 0]
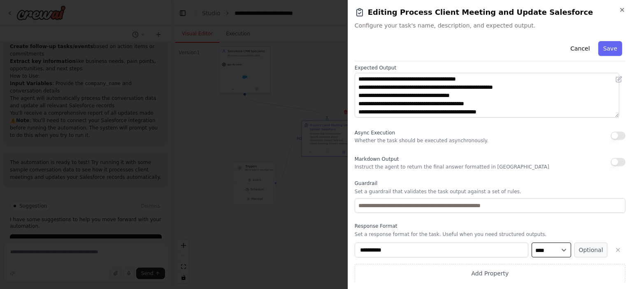
click at [537, 252] on select "**** ******* ******* **** ******" at bounding box center [550, 250] width 39 height 15
click at [481, 233] on p "Set a response format for the task. Useful when you need structured outputs." at bounding box center [489, 234] width 271 height 7
click at [578, 250] on button "Optional" at bounding box center [590, 250] width 33 height 15
click at [578, 250] on button "Required" at bounding box center [590, 250] width 33 height 15
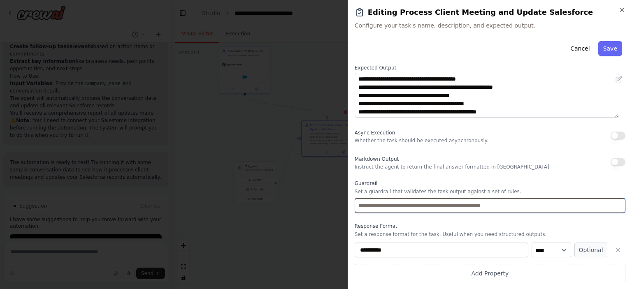
click at [556, 207] on input "text" at bounding box center [489, 205] width 271 height 15
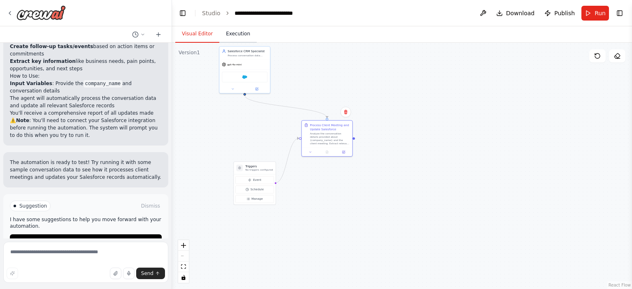
click at [242, 42] on button "Execution" at bounding box center [237, 33] width 37 height 17
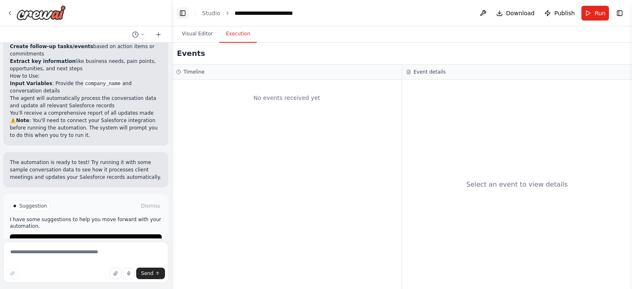
click at [186, 18] on button "Toggle Left Sidebar" at bounding box center [183, 13] width 12 height 12
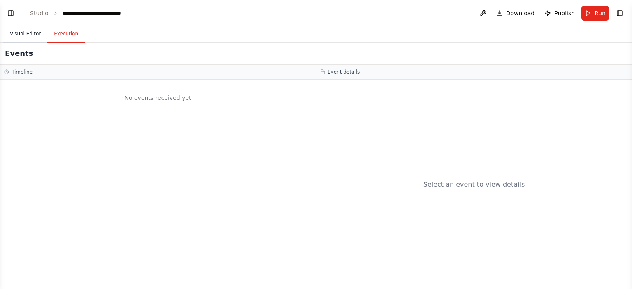
click at [27, 29] on button "Visual Editor" at bounding box center [25, 33] width 44 height 17
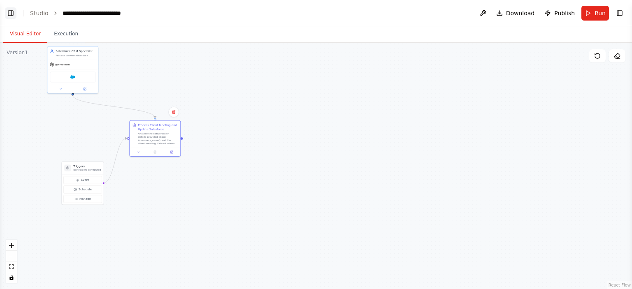
click at [12, 13] on button "Toggle Left Sidebar" at bounding box center [11, 13] width 12 height 12
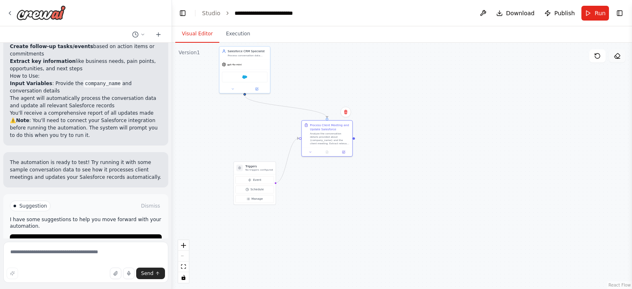
click at [613, 59] on button at bounding box center [617, 55] width 16 height 13
click at [619, 56] on icon at bounding box center [616, 56] width 7 height 7
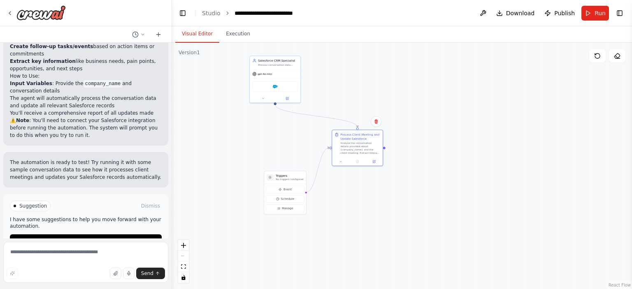
drag, startPoint x: 473, startPoint y: 120, endPoint x: 503, endPoint y: 129, distance: 31.9
click at [503, 129] on div ".deletable-edge-delete-btn { width: 20px; height: 20px; border: 0px solid #ffff…" at bounding box center [402, 166] width 460 height 246
click at [292, 205] on button "Manage" at bounding box center [285, 208] width 38 height 8
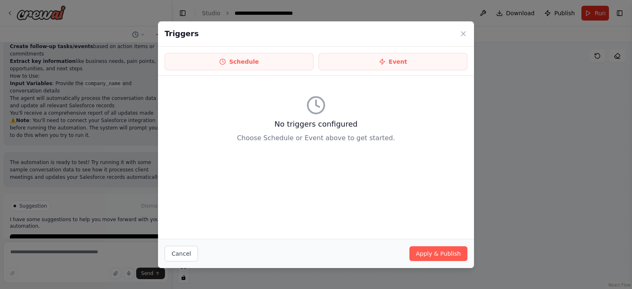
click at [467, 32] on div "Triggers" at bounding box center [316, 33] width 316 height 25
click at [465, 36] on div "Triggers" at bounding box center [316, 33] width 316 height 25
click at [465, 36] on icon at bounding box center [463, 34] width 8 height 8
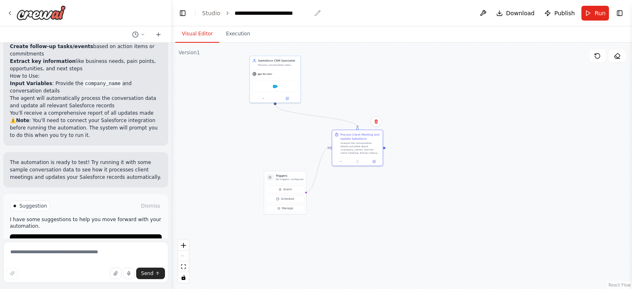
click at [263, 12] on div "**********" at bounding box center [272, 13] width 76 height 8
click at [488, 14] on button at bounding box center [482, 13] width 13 height 15
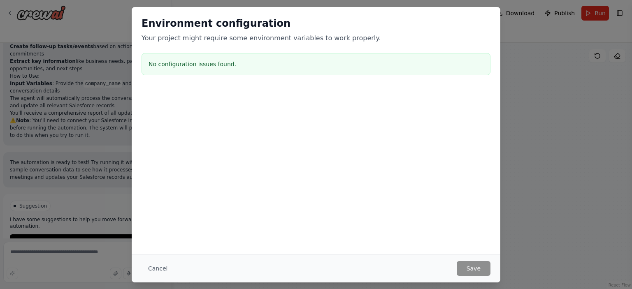
click at [398, 84] on div "Environment configuration Your project might require some environment variables…" at bounding box center [316, 47] width 368 height 81
click at [544, 128] on div "Environment configuration Your project might require some environment variables…" at bounding box center [316, 144] width 632 height 289
click at [163, 264] on button "Cancel" at bounding box center [157, 268] width 32 height 15
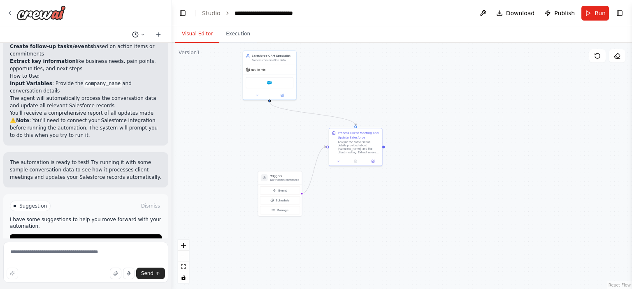
click at [145, 34] on icon at bounding box center [142, 34] width 5 height 5
click at [157, 35] on div at bounding box center [86, 144] width 172 height 289
click at [222, 151] on div ".deletable-edge-delete-btn { width: 20px; height: 20px; border: 0px solid #ffff…" at bounding box center [402, 166] width 460 height 246
click at [89, 255] on textarea at bounding box center [85, 262] width 165 height 41
click at [590, 15] on button "Run" at bounding box center [595, 13] width 28 height 15
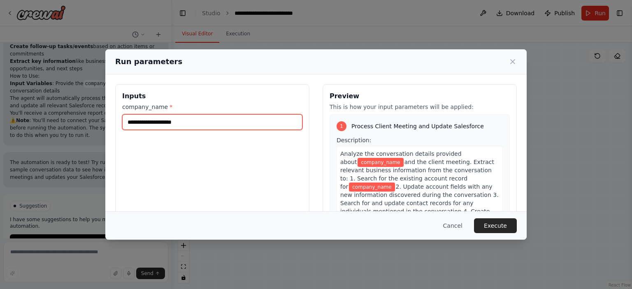
click at [194, 120] on input "company_name *" at bounding box center [212, 122] width 180 height 16
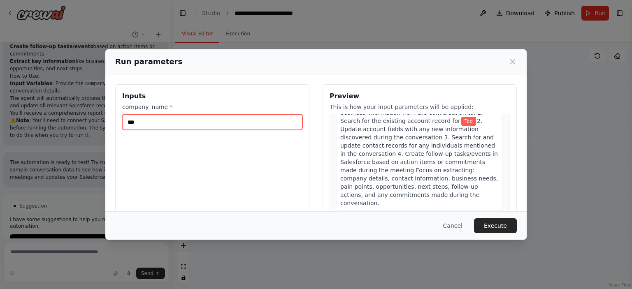
scroll to position [66, 0]
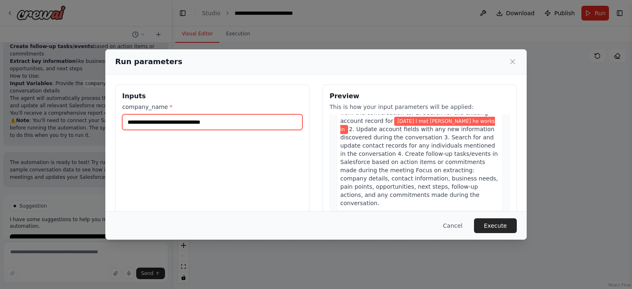
paste input "**********"
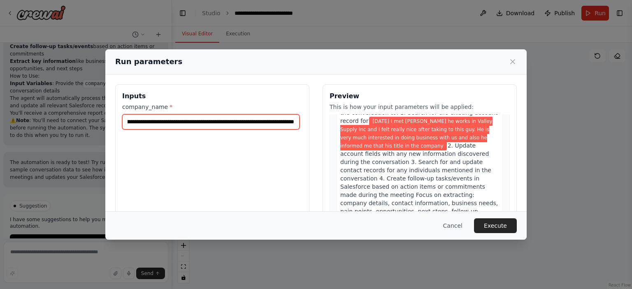
scroll to position [0, 351]
click at [247, 121] on input "**********" at bounding box center [210, 122] width 177 height 16
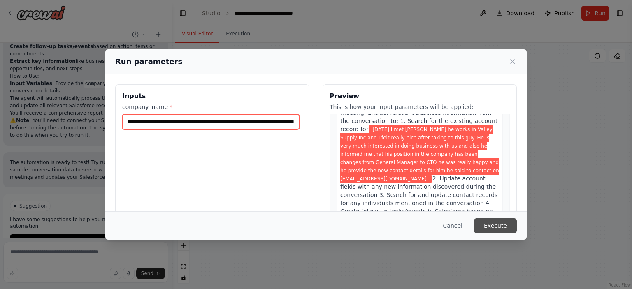
scroll to position [0, 767]
type input "**********"
click at [498, 224] on button "Execute" at bounding box center [495, 225] width 43 height 15
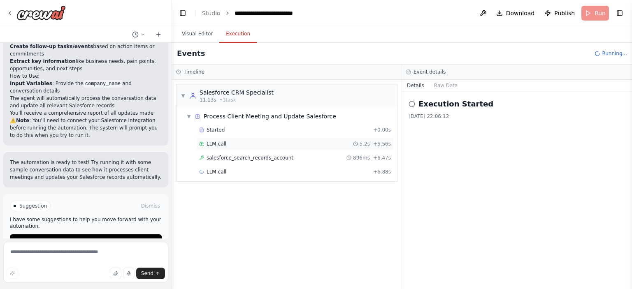
click at [265, 142] on div "LLM call 5.2s + 5.56s" at bounding box center [295, 144] width 192 height 7
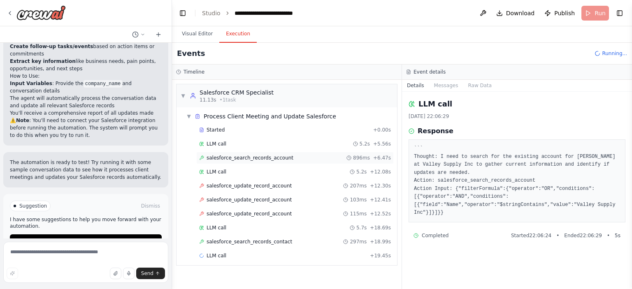
click at [255, 160] on span "salesforce_search_records_account" at bounding box center [249, 158] width 87 height 7
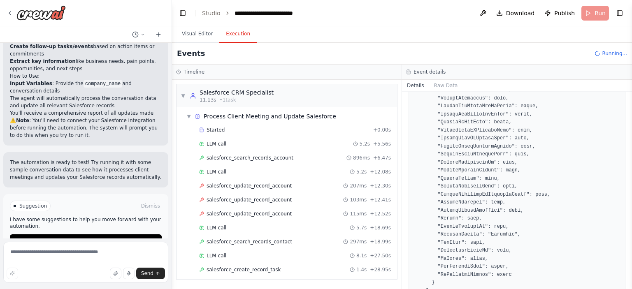
scroll to position [1141, 0]
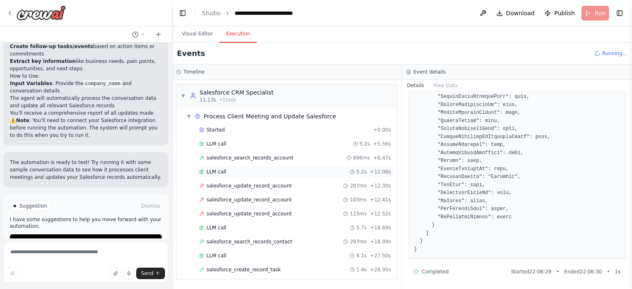
click at [233, 171] on div "LLM call 5.2s + 12.08s" at bounding box center [295, 172] width 192 height 7
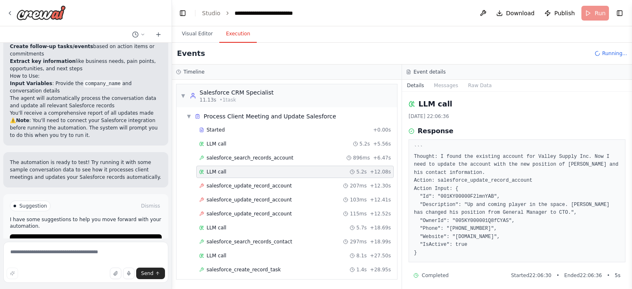
scroll to position [4, 0]
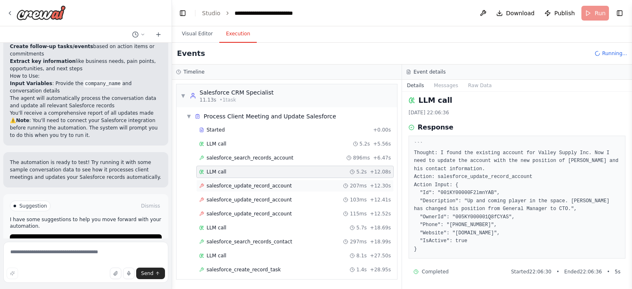
click at [303, 187] on div "salesforce_update_record_account 207ms + 12.30s" at bounding box center [295, 186] width 192 height 7
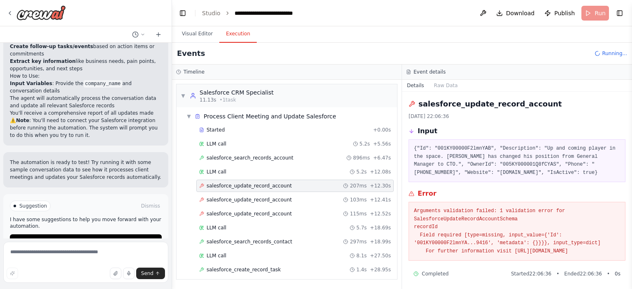
scroll to position [10, 0]
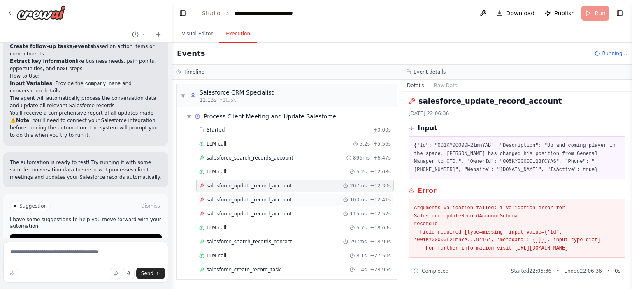
click at [314, 200] on div "salesforce_update_record_account 103ms + 12.41s" at bounding box center [295, 200] width 192 height 7
click at [312, 211] on div "salesforce_update_record_account 115ms + 12.52s" at bounding box center [295, 214] width 192 height 7
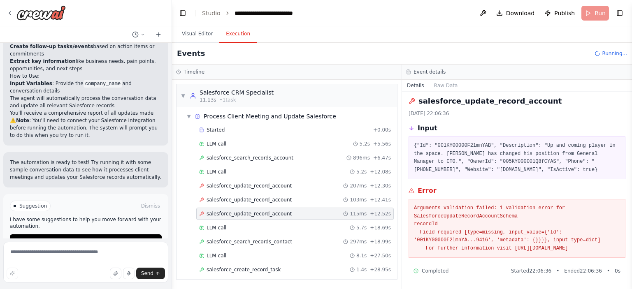
click at [308, 215] on div "salesforce_update_record_account 115ms + 12.52s" at bounding box center [295, 214] width 192 height 7
click at [293, 231] on div "LLM call 5.7s + 18.69s" at bounding box center [294, 228] width 197 height 12
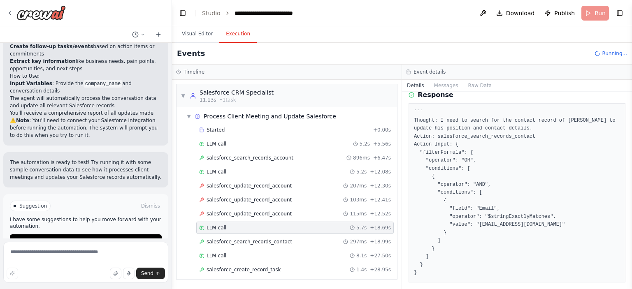
scroll to position [60, 0]
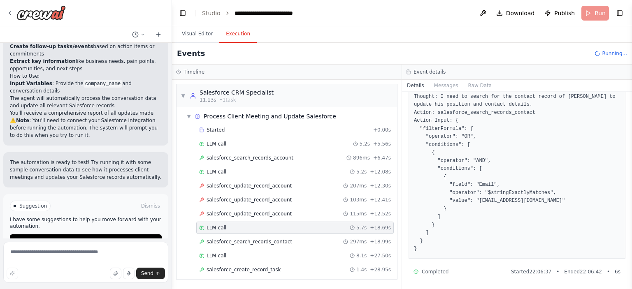
click at [479, 238] on pre "``` Thought: I need to search for the contact record of [PERSON_NAME] to update…" at bounding box center [517, 169] width 206 height 169
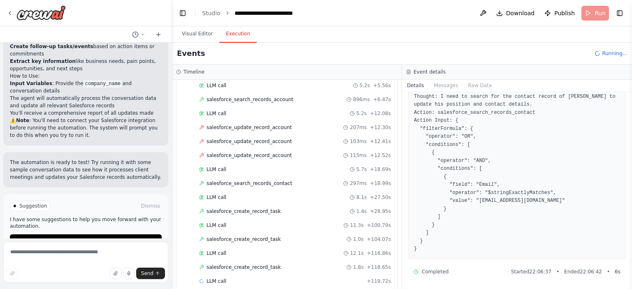
scroll to position [59, 0]
click at [309, 180] on div "salesforce_search_records_contact 297ms + 18.99s" at bounding box center [295, 182] width 192 height 7
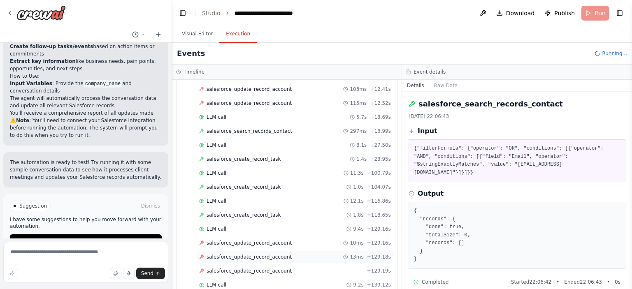
scroll to position [110, 0]
click at [266, 161] on div "salesforce_create_record_task 1.4s + 28.95s" at bounding box center [294, 159] width 197 height 12
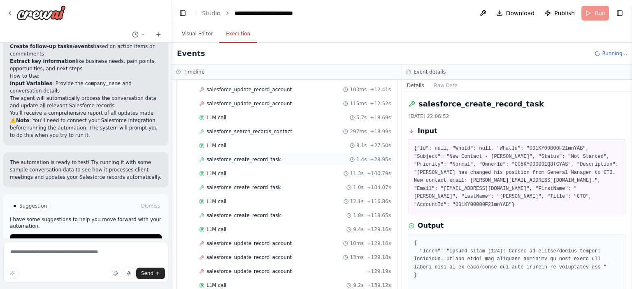
scroll to position [149, 0]
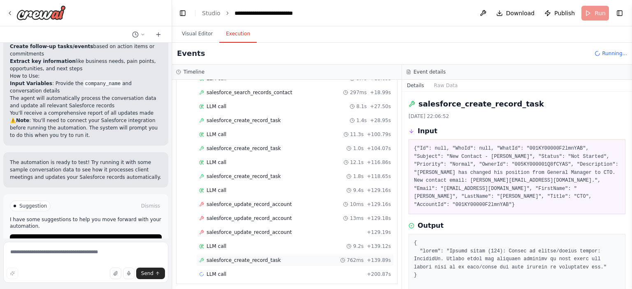
click at [268, 257] on span "salesforce_create_record_task" at bounding box center [243, 260] width 74 height 7
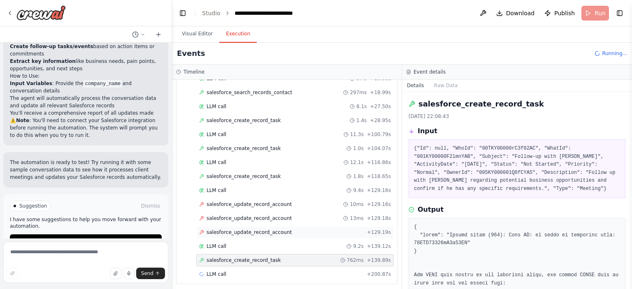
click at [269, 229] on span "salesforce_update_record_account" at bounding box center [248, 232] width 85 height 7
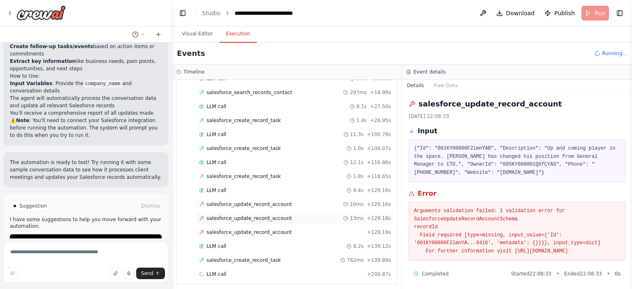
click at [270, 215] on span "salesforce_update_record_account" at bounding box center [248, 218] width 85 height 7
click at [268, 205] on div "salesforce_update_record_account 10ms + 129.16s" at bounding box center [294, 204] width 197 height 12
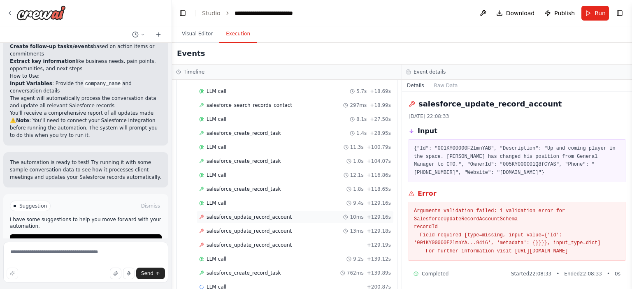
scroll to position [136, 0]
click at [257, 186] on span "salesforce_create_record_task" at bounding box center [243, 189] width 74 height 7
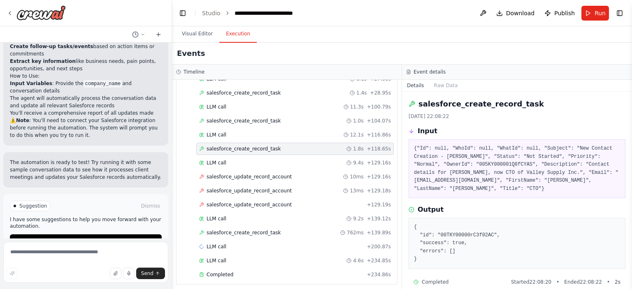
scroll to position [2, 0]
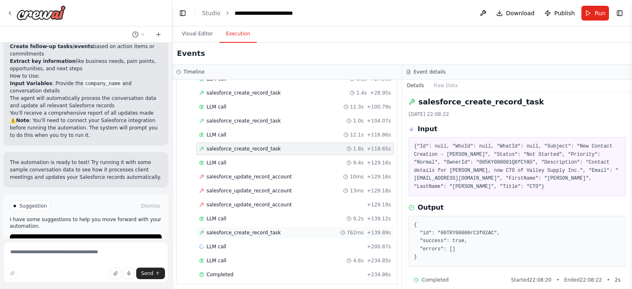
click at [323, 231] on div "salesforce_create_record_task 762ms + 139.89s" at bounding box center [295, 232] width 192 height 7
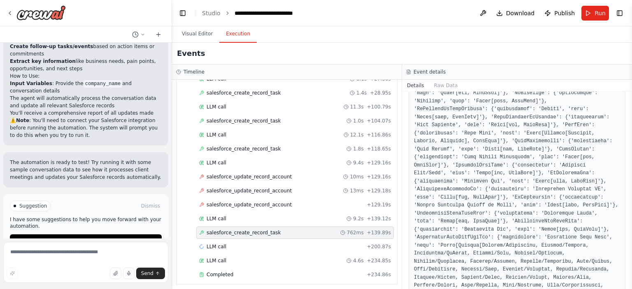
scroll to position [428, 0]
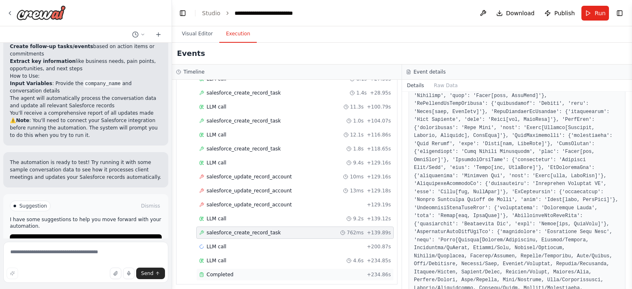
click at [258, 275] on div "Completed + 234.86s" at bounding box center [294, 274] width 197 height 12
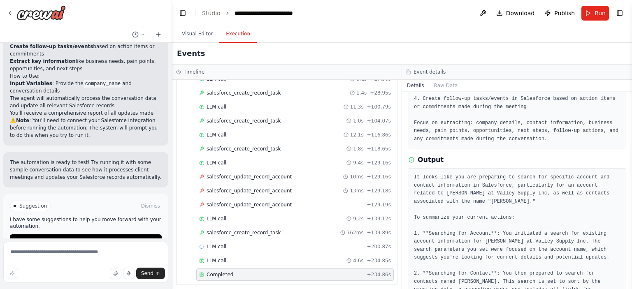
scroll to position [0, 0]
